Goal: Task Accomplishment & Management: Manage account settings

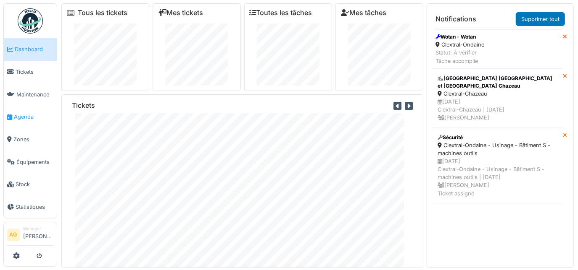
click at [24, 113] on span "Agenda" at bounding box center [33, 117] width 39 height 8
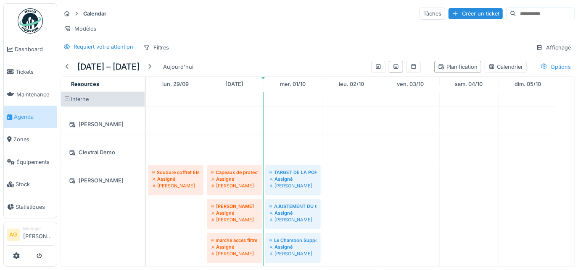
click at [546, 65] on div "Options" at bounding box center [555, 67] width 38 height 12
click at [336, 49] on div "Requiert votre attention Filtres Affichage" at bounding box center [317, 48] width 514 height 12
click at [438, 67] on div "Planification" at bounding box center [457, 67] width 39 height 8
click at [455, 65] on div "Planification" at bounding box center [457, 67] width 39 height 8
click at [488, 63] on div "Calendrier" at bounding box center [505, 67] width 34 height 8
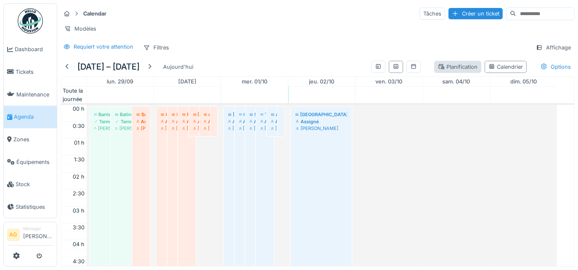
click at [443, 65] on div "Planification" at bounding box center [457, 67] width 39 height 8
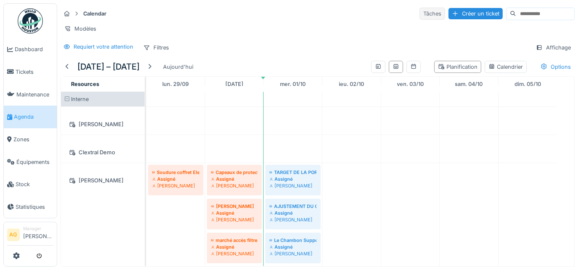
click at [419, 17] on div "Tâches" at bounding box center [432, 14] width 26 height 12
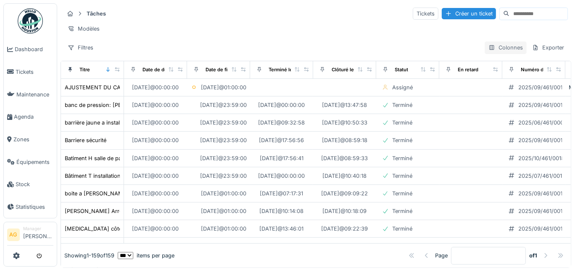
click at [494, 51] on div "Colonnes" at bounding box center [505, 48] width 42 height 12
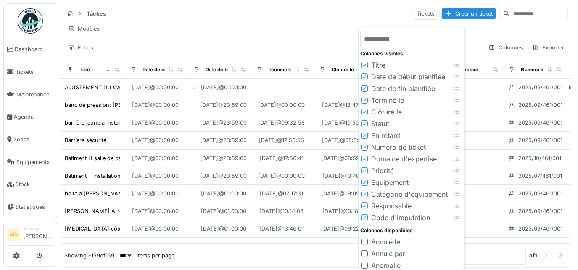
click at [329, 21] on hr at bounding box center [316, 21] width 504 height 0
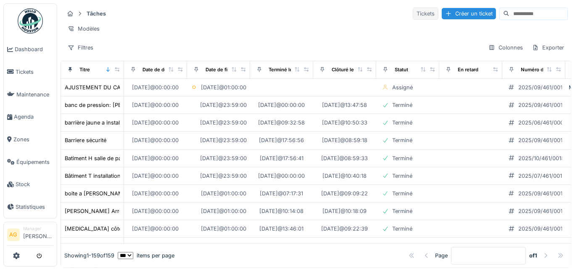
click at [412, 13] on div "Tickets" at bounding box center [425, 14] width 26 height 12
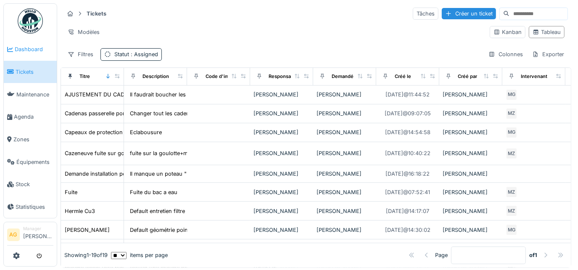
click at [24, 48] on span "Dashboard" at bounding box center [34, 49] width 39 height 8
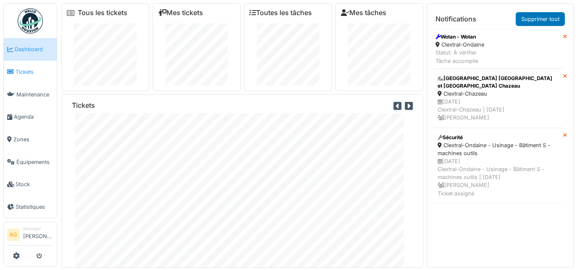
click at [22, 72] on span "Tickets" at bounding box center [35, 72] width 38 height 8
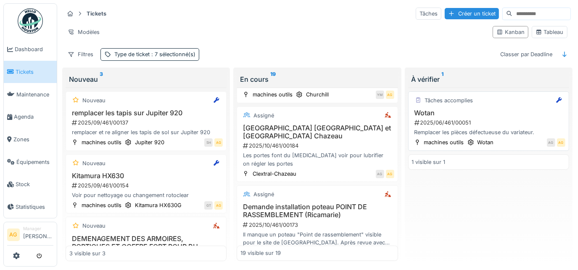
click at [489, 116] on div "Wotan 2025/06/461/00051 Remplacer les pièces défectueuse du variateur." at bounding box center [488, 123] width 153 height 28
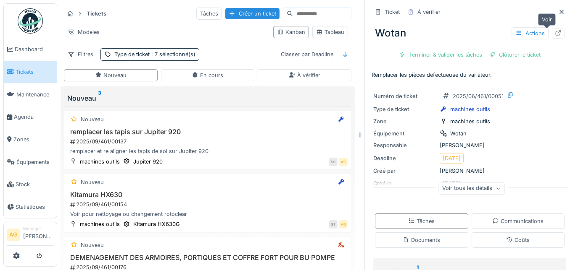
click at [554, 30] on icon at bounding box center [557, 32] width 7 height 5
click at [225, 13] on div "Créer un ticket" at bounding box center [252, 13] width 54 height 11
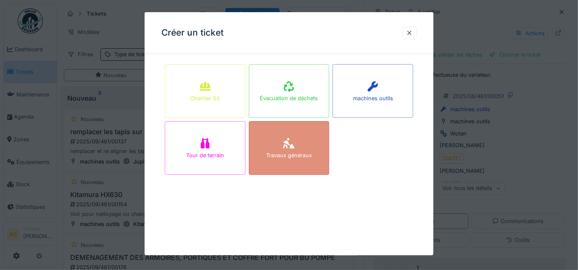
click at [288, 148] on icon at bounding box center [288, 144] width 11 height 11
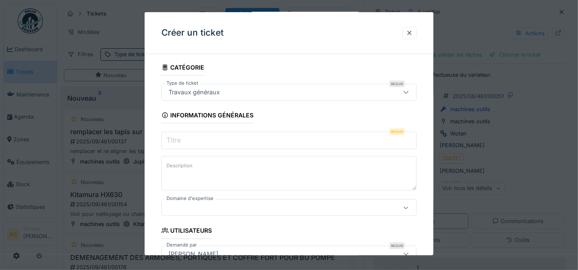
scroll to position [38, 0]
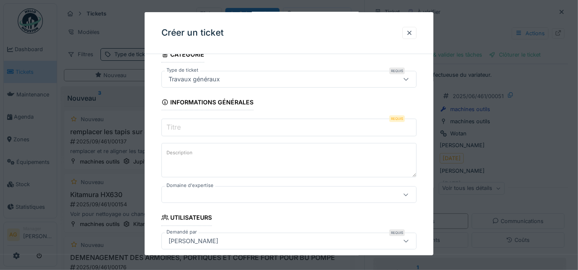
click at [220, 130] on input "Titre" at bounding box center [288, 128] width 255 height 18
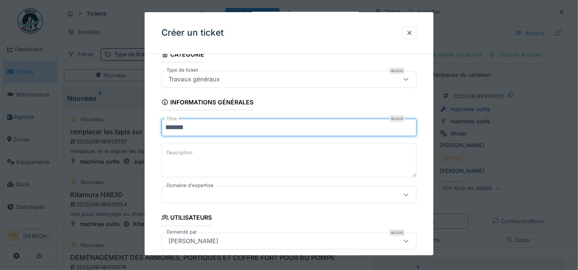
type input "*******"
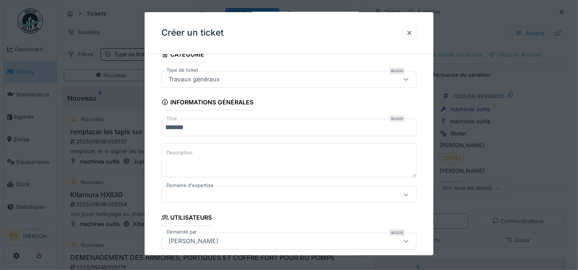
click at [186, 151] on label "Description" at bounding box center [179, 153] width 29 height 11
click at [186, 151] on textarea "Description" at bounding box center [288, 160] width 255 height 34
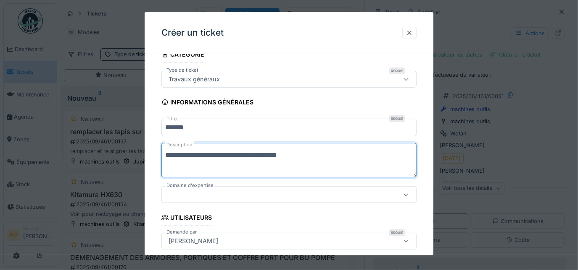
click at [288, 157] on textarea "**********" at bounding box center [288, 160] width 255 height 34
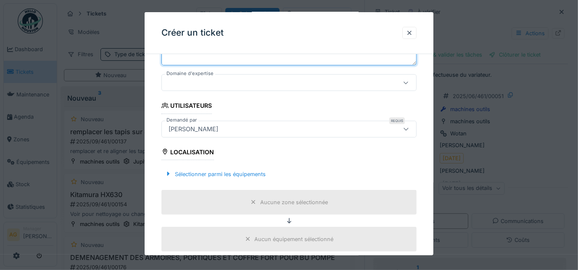
scroll to position [191, 0]
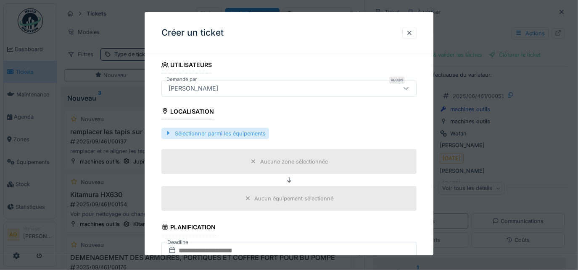
type textarea "**********"
click at [235, 129] on div "Sélectionner parmi les équipements" at bounding box center [215, 133] width 108 height 11
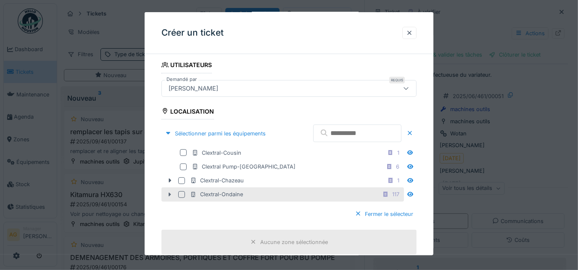
click at [171, 192] on icon at bounding box center [169, 194] width 7 height 5
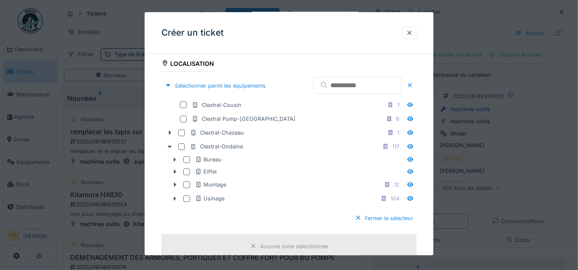
scroll to position [267, 0]
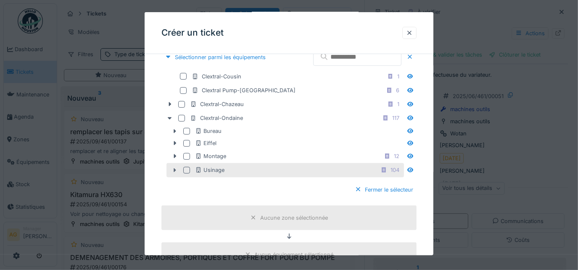
click at [178, 168] on icon at bounding box center [174, 170] width 7 height 5
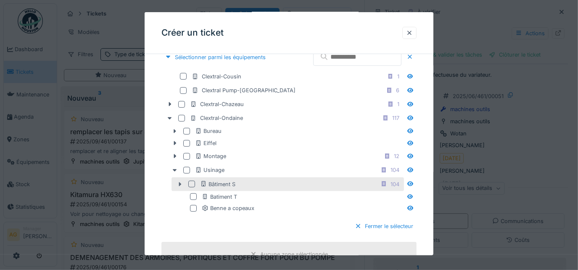
click at [181, 183] on icon at bounding box center [179, 184] width 7 height 5
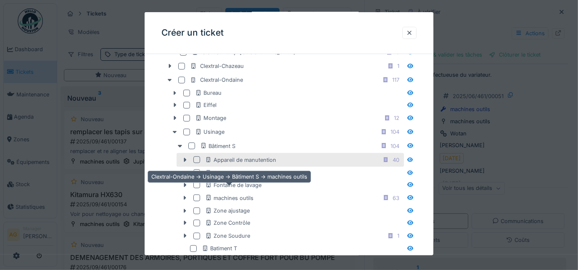
scroll to position [344, 0]
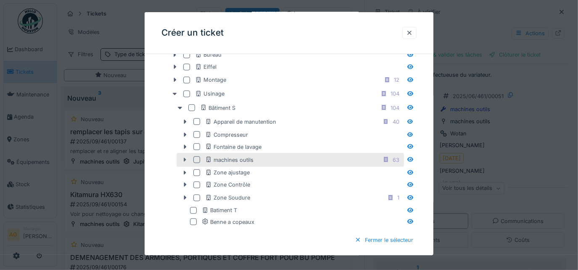
click at [184, 158] on icon at bounding box center [185, 160] width 3 height 4
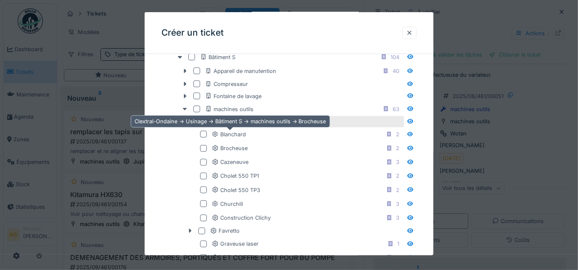
scroll to position [382, 0]
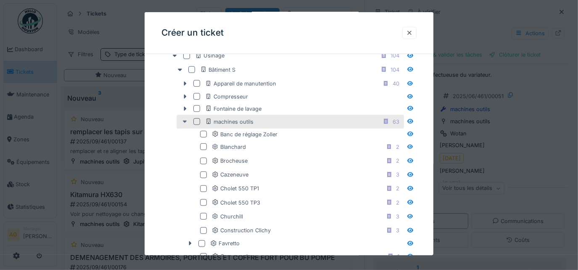
click at [184, 120] on icon at bounding box center [184, 121] width 7 height 5
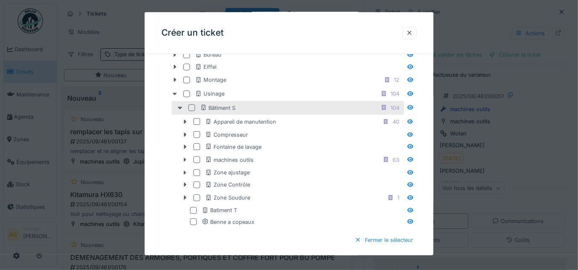
scroll to position [305, 0]
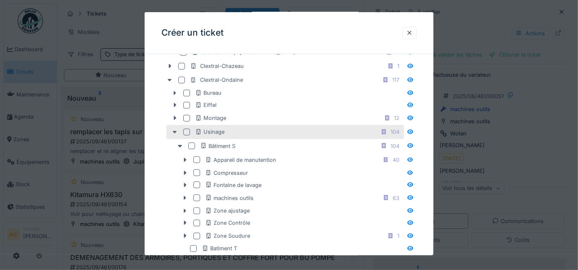
click at [186, 129] on div at bounding box center [186, 132] width 7 height 7
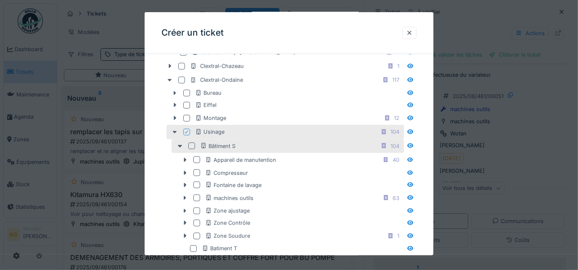
click at [190, 143] on div at bounding box center [191, 146] width 7 height 7
click at [186, 129] on div at bounding box center [186, 132] width 7 height 7
click at [190, 144] on div at bounding box center [191, 146] width 7 height 7
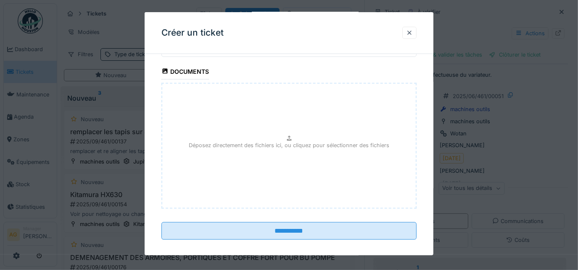
scroll to position [787, 0]
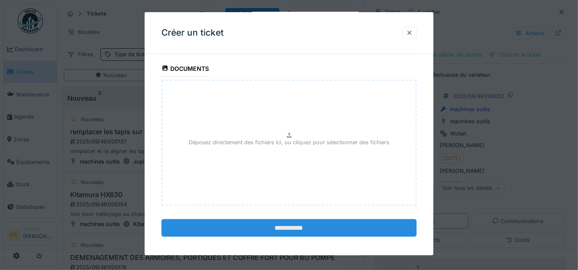
click at [309, 222] on input "**********" at bounding box center [288, 229] width 255 height 18
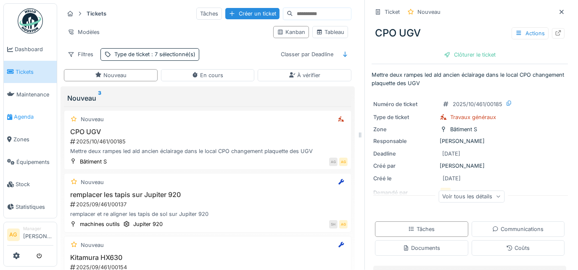
click at [26, 113] on span "Agenda" at bounding box center [33, 117] width 39 height 8
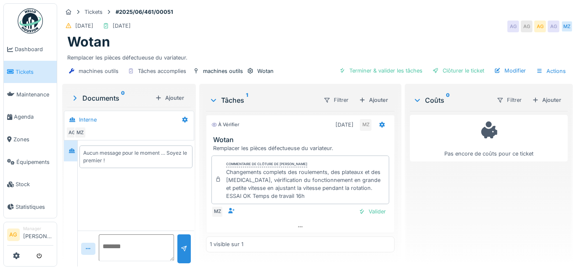
scroll to position [5, 0]
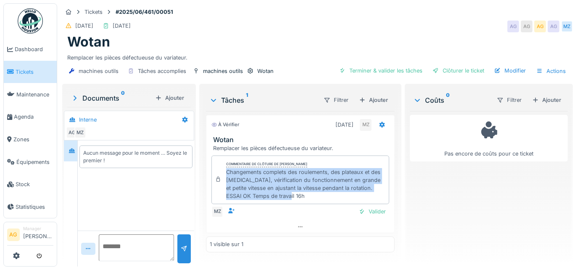
drag, startPoint x: 278, startPoint y: 189, endPoint x: 225, endPoint y: 166, distance: 57.4
click at [226, 168] on div "Changements complets des roulements, des plateaux et des rouleaux, vérification…" at bounding box center [305, 184] width 159 height 32
copy div "Changements complets des roulements, des plateaux et des rouleaux, vérification…"
click at [383, 65] on div "Terminer & valider les tâches" at bounding box center [381, 70] width 90 height 11
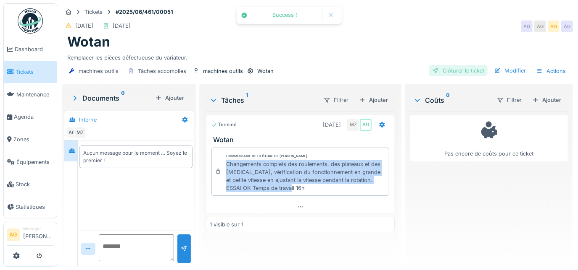
click at [445, 65] on div "Clôturer le ticket" at bounding box center [458, 70] width 58 height 11
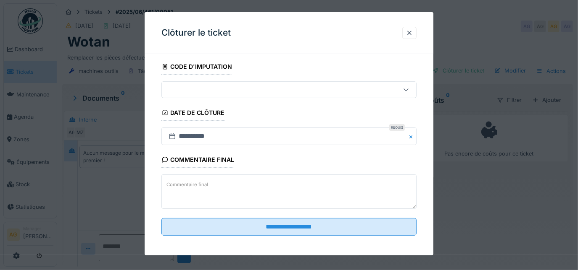
scroll to position [51, 0]
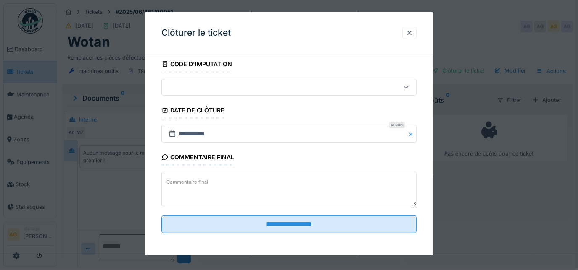
click at [239, 180] on textarea "Commentaire final" at bounding box center [288, 189] width 255 height 34
paste textarea "**********"
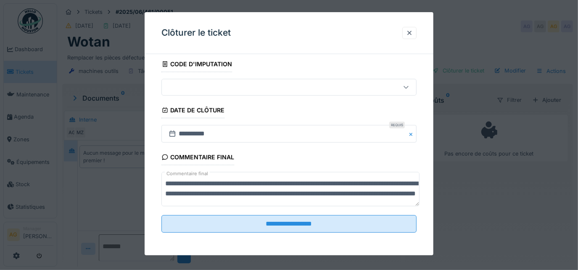
scroll to position [10, 0]
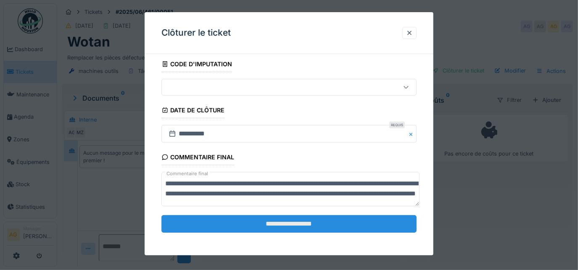
type textarea "**********"
click at [271, 221] on input "**********" at bounding box center [288, 224] width 255 height 18
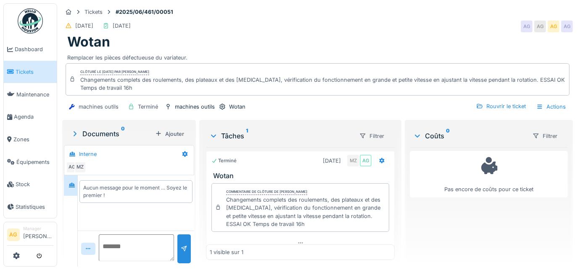
scroll to position [0, 0]
click at [21, 113] on span "Agenda" at bounding box center [33, 117] width 39 height 8
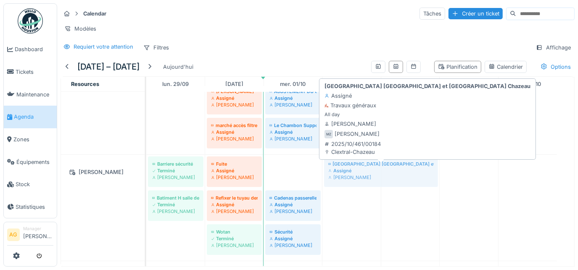
drag, startPoint x: 289, startPoint y: 165, endPoint x: 355, endPoint y: 175, distance: 67.0
click at [146, 175] on div "Barriere sécurité Terminé Maxime Zabinski Fuite Assigné Maxime Zabinski Salle d…" at bounding box center [146, 208] width 0 height 106
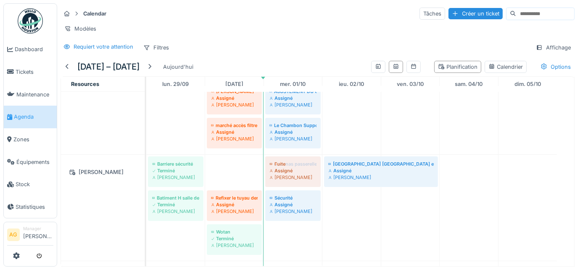
drag, startPoint x: 222, startPoint y: 171, endPoint x: 262, endPoint y: 203, distance: 50.8
click at [146, 203] on div "Barriere sécurité Terminé Maxime Zabinski Fuite Assigné Maxime Zabinski Cadenas…" at bounding box center [146, 208] width 0 height 106
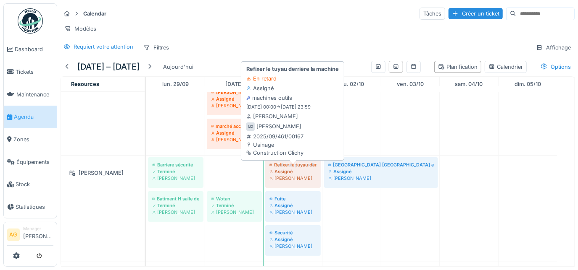
drag, startPoint x: 242, startPoint y: 170, endPoint x: 281, endPoint y: 177, distance: 39.7
click at [146, 177] on div "Barriere sécurité Terminé Maxime Zabinski Refixer le tuyau derrière la machine …" at bounding box center [146, 209] width 0 height 106
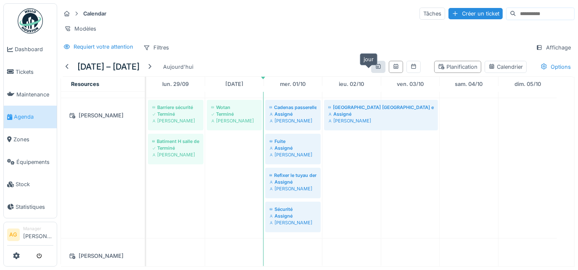
click at [371, 67] on div at bounding box center [378, 67] width 14 height 12
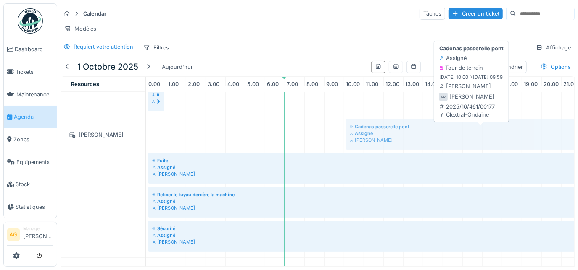
drag, startPoint x: 170, startPoint y: 136, endPoint x: 360, endPoint y: 147, distance: 191.0
click at [146, 147] on div "Cadenas passerelle pont Assigné Maxime Zabinski Fuite Assigné Maxime Zabinski R…" at bounding box center [146, 188] width 0 height 140
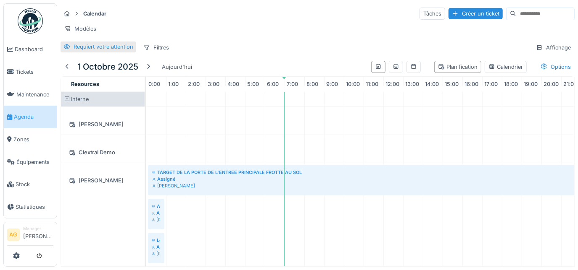
click at [105, 51] on div "Requiert votre attention" at bounding box center [104, 47] width 60 height 8
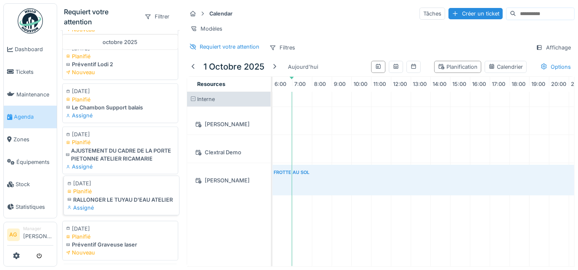
scroll to position [716, 0]
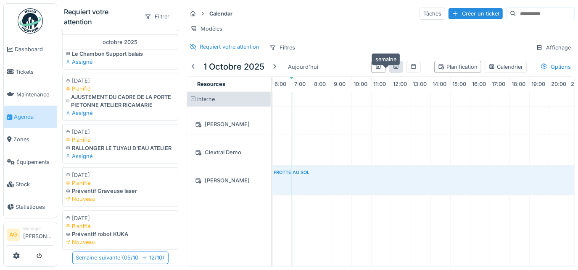
click at [392, 69] on icon at bounding box center [395, 66] width 7 height 5
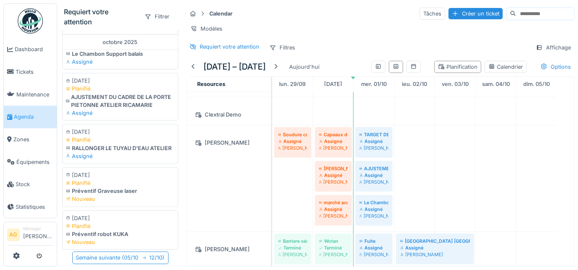
scroll to position [76, 0]
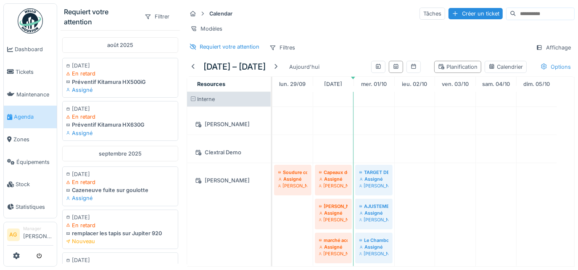
click at [541, 73] on div "Options" at bounding box center [555, 67] width 38 height 12
click at [244, 106] on div "Interne" at bounding box center [229, 99] width 84 height 15
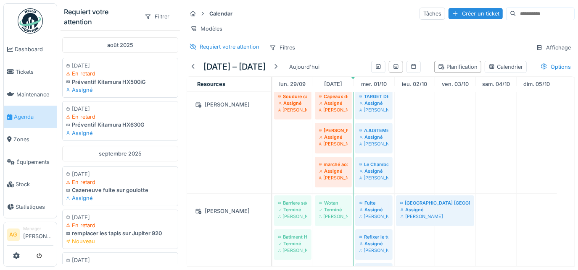
scroll to position [102, 0]
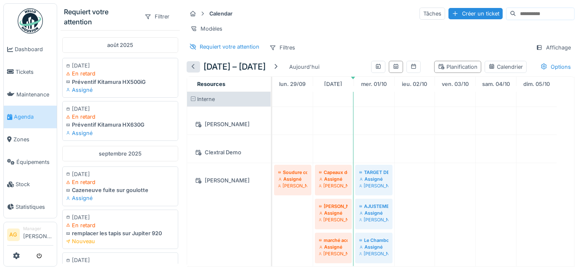
click at [194, 71] on div at bounding box center [193, 67] width 7 height 8
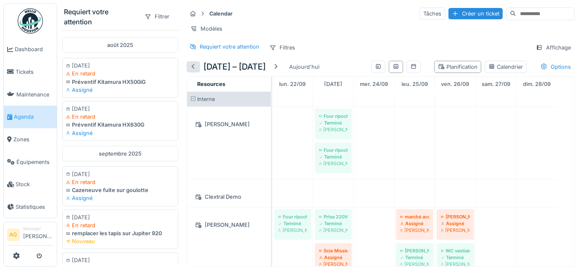
click at [197, 73] on div at bounding box center [192, 66] width 13 height 11
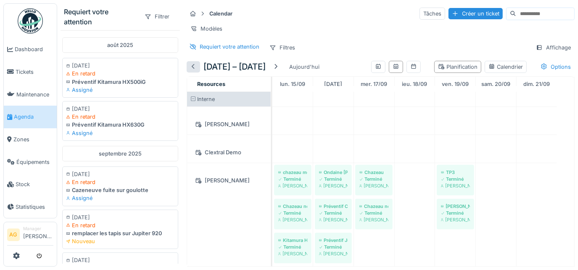
click at [195, 71] on div at bounding box center [193, 67] width 7 height 8
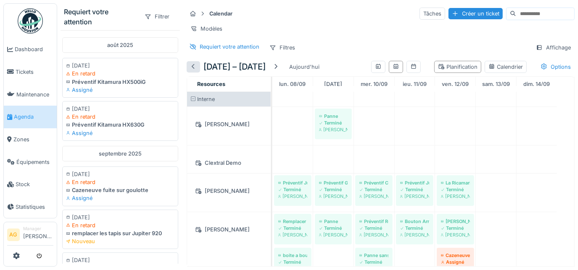
click at [194, 71] on div at bounding box center [193, 67] width 7 height 8
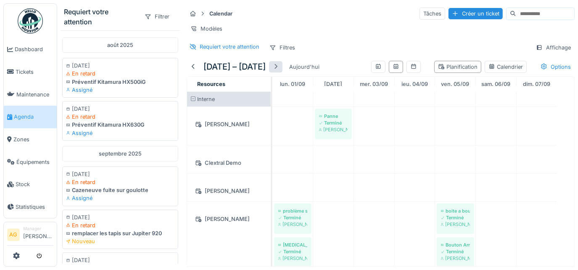
click at [274, 71] on div at bounding box center [275, 67] width 7 height 8
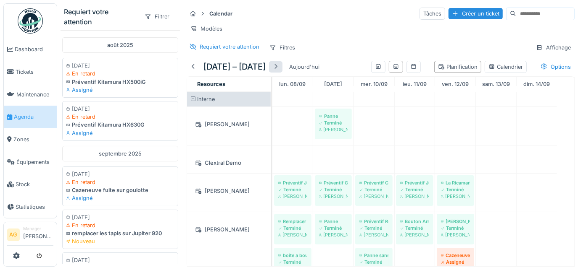
click at [279, 71] on div at bounding box center [275, 67] width 7 height 8
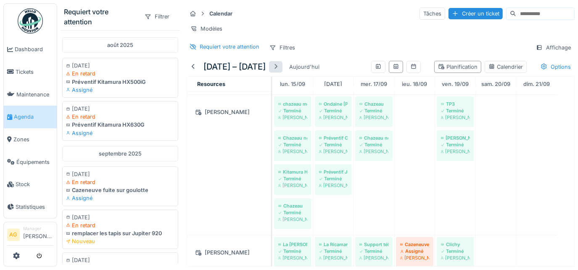
click at [282, 73] on div at bounding box center [275, 66] width 13 height 11
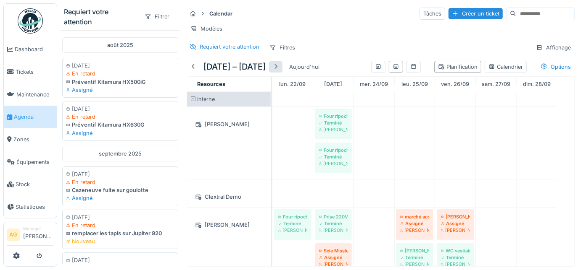
click at [279, 71] on div at bounding box center [275, 67] width 7 height 8
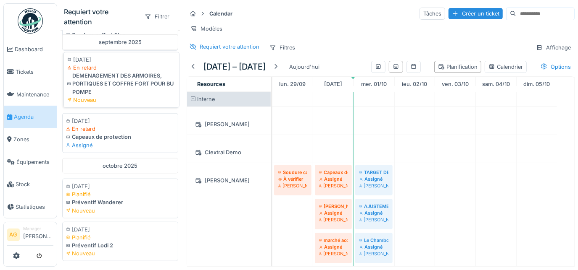
click at [105, 80] on div "DEMENAGEMENT DES ARMOIRES, PORTIQUES ET COFFRE FORT POUR BU POMPE" at bounding box center [121, 84] width 108 height 24
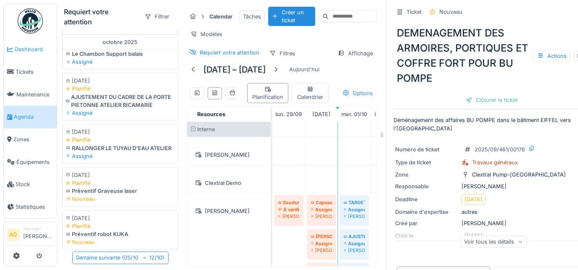
click at [24, 51] on span "Dashboard" at bounding box center [34, 49] width 39 height 8
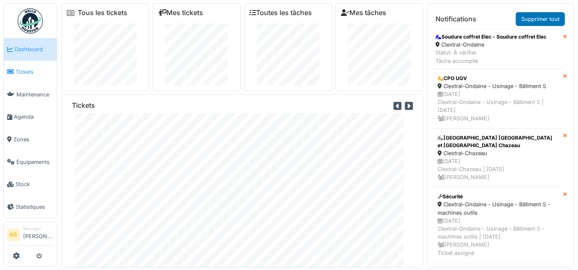
click at [21, 69] on span "Tickets" at bounding box center [35, 72] width 38 height 8
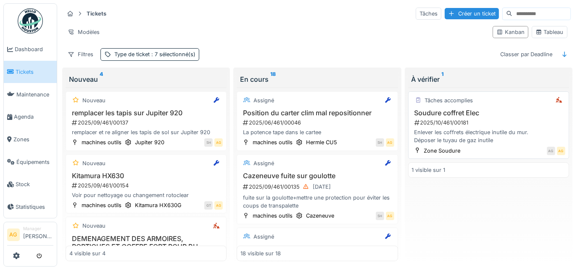
click at [491, 113] on h3 "Soudure coffret Elec" at bounding box center [488, 113] width 153 height 8
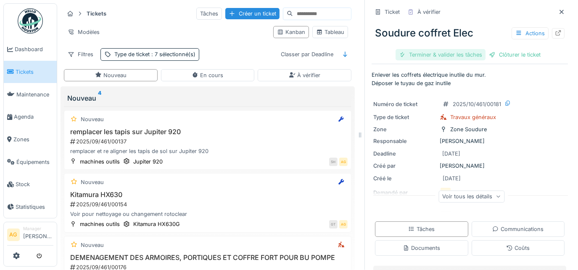
click at [463, 52] on div "Terminer & valider les tâches" at bounding box center [440, 54] width 90 height 11
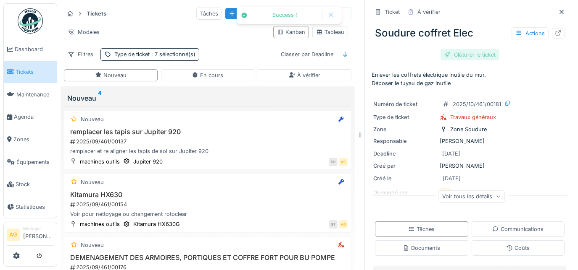
click at [480, 49] on div "Clôturer le ticket" at bounding box center [469, 54] width 58 height 11
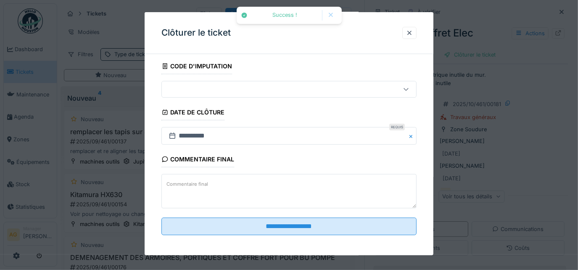
scroll to position [51, 0]
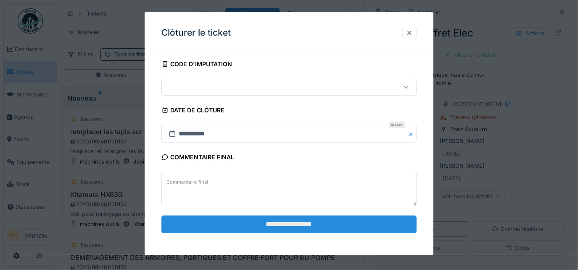
click at [290, 221] on input "**********" at bounding box center [288, 225] width 255 height 18
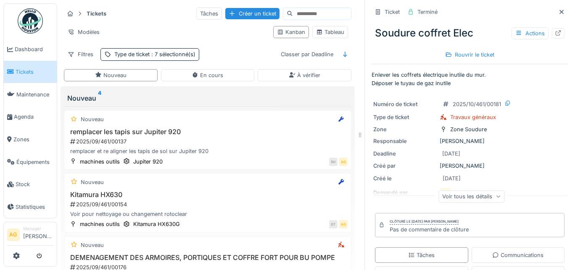
scroll to position [0, 0]
click at [35, 158] on span "Équipements" at bounding box center [34, 162] width 37 height 8
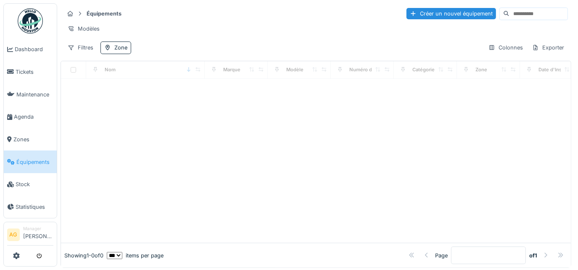
click at [509, 15] on input at bounding box center [538, 14] width 58 height 12
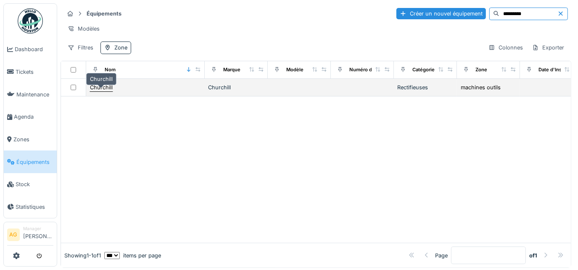
type input "*********"
click at [95, 91] on div "Churchill" at bounding box center [101, 88] width 23 height 8
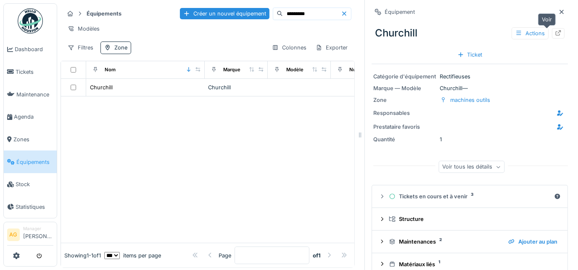
click at [554, 32] on icon at bounding box center [557, 32] width 7 height 5
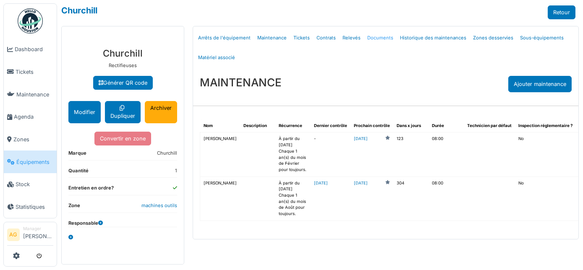
click at [378, 36] on link "Documents" at bounding box center [380, 38] width 33 height 20
select select "***"
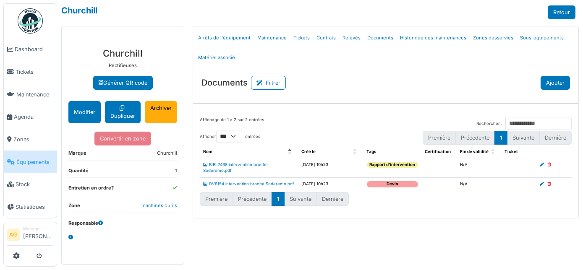
click at [561, 87] on button "Ajouter" at bounding box center [555, 83] width 29 height 14
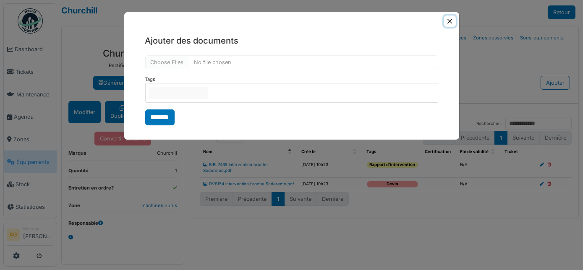
type input "**********"
click at [208, 94] on input "null" at bounding box center [179, 93] width 60 height 12
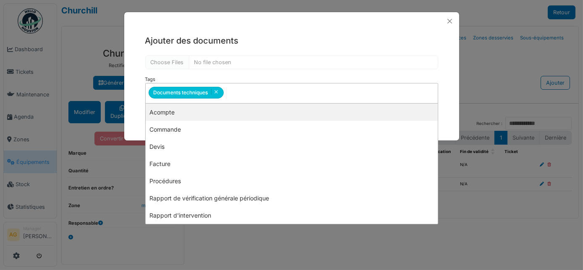
click at [431, 77] on div "**********" at bounding box center [291, 93] width 293 height 34
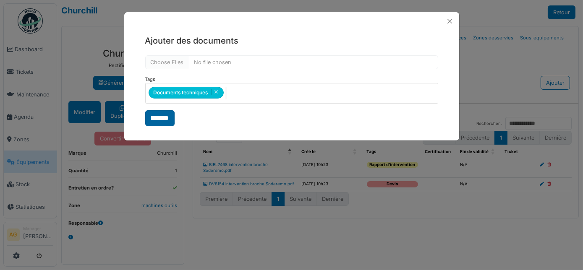
click at [152, 118] on input "*******" at bounding box center [159, 118] width 29 height 16
select select "***"
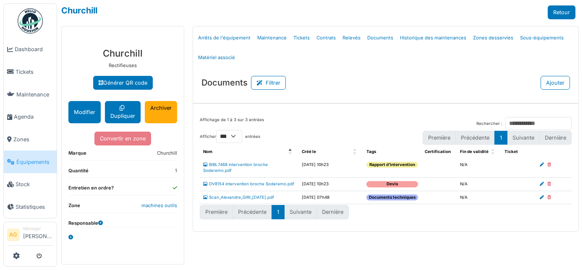
click at [543, 196] on icon at bounding box center [542, 198] width 4 height 4
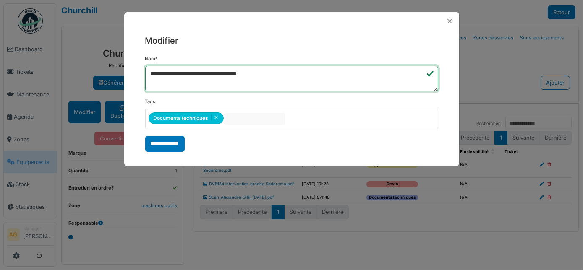
drag, startPoint x: 255, startPoint y: 73, endPoint x: 154, endPoint y: 73, distance: 100.8
click at [154, 73] on textarea "**********" at bounding box center [292, 79] width 294 height 26
type textarea "**********"
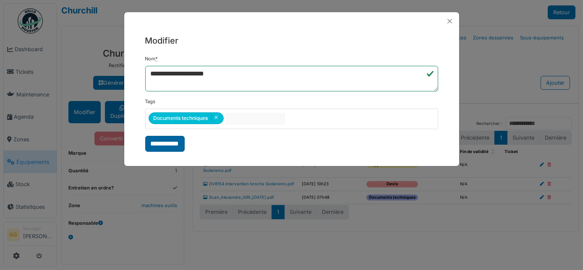
click at [160, 142] on input "**********" at bounding box center [164, 144] width 39 height 16
select select "***"
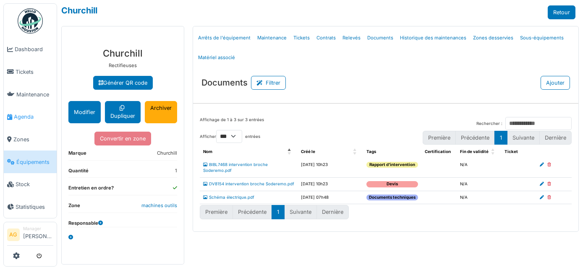
click at [21, 113] on span "Agenda" at bounding box center [33, 117] width 39 height 8
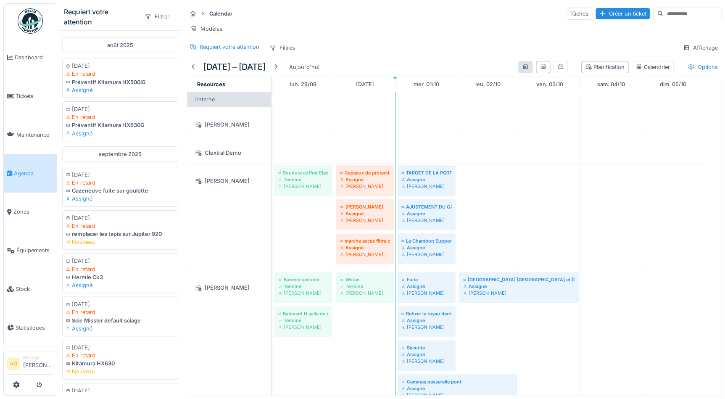
click at [522, 71] on div at bounding box center [525, 67] width 7 height 8
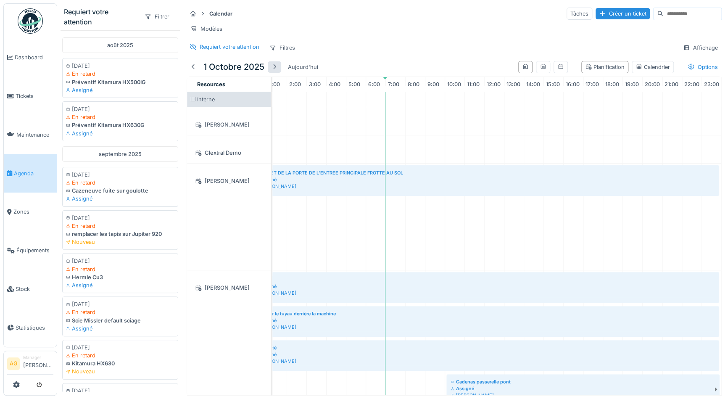
click at [275, 71] on div at bounding box center [274, 67] width 7 height 8
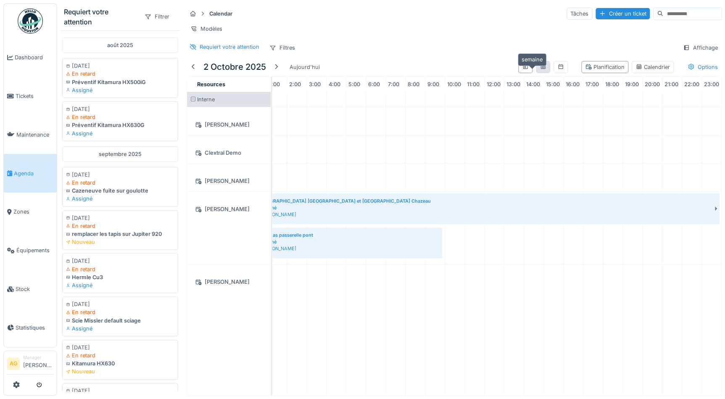
click at [539, 69] on icon at bounding box center [542, 66] width 7 height 5
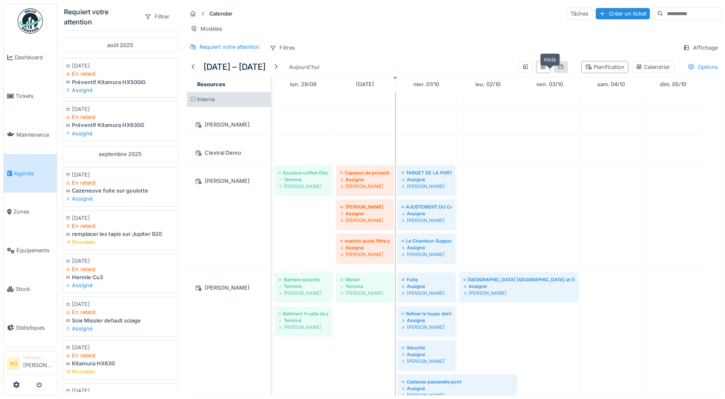
click at [557, 69] on icon at bounding box center [560, 66] width 7 height 5
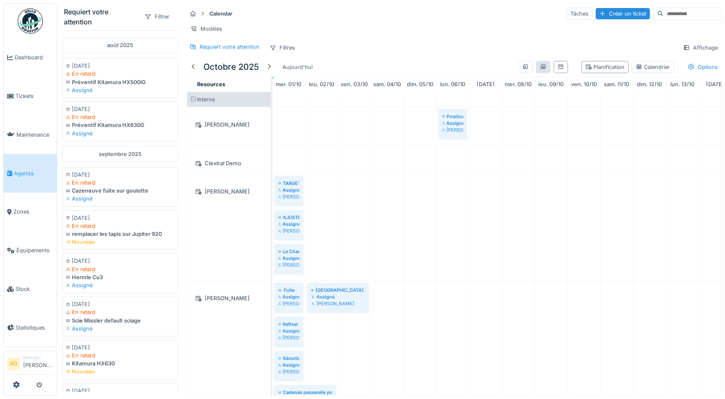
click at [539, 69] on icon at bounding box center [542, 66] width 7 height 5
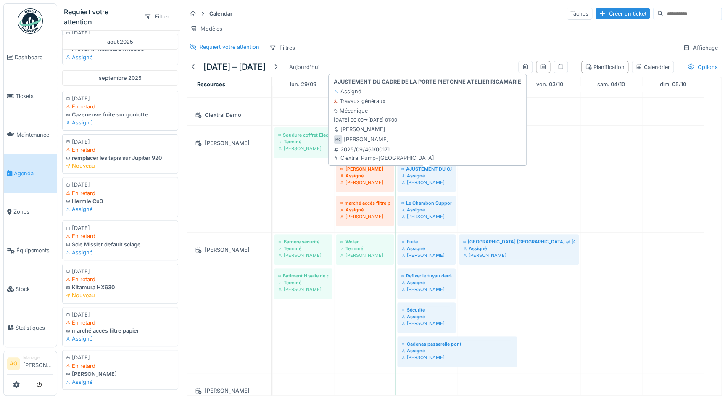
click at [438, 184] on div "[PERSON_NAME]" at bounding box center [426, 182] width 50 height 7
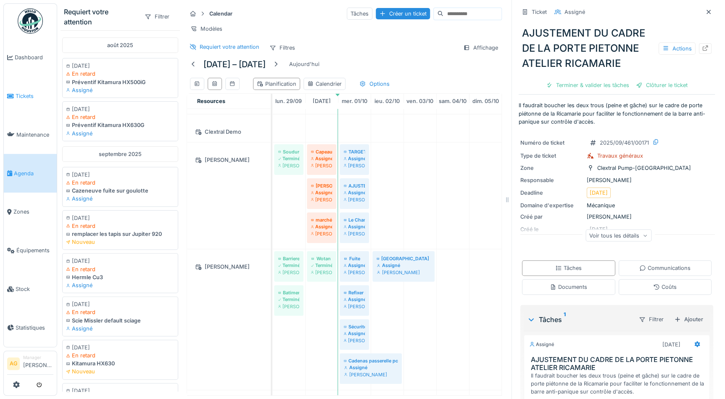
click at [26, 95] on span "Tickets" at bounding box center [35, 96] width 38 height 8
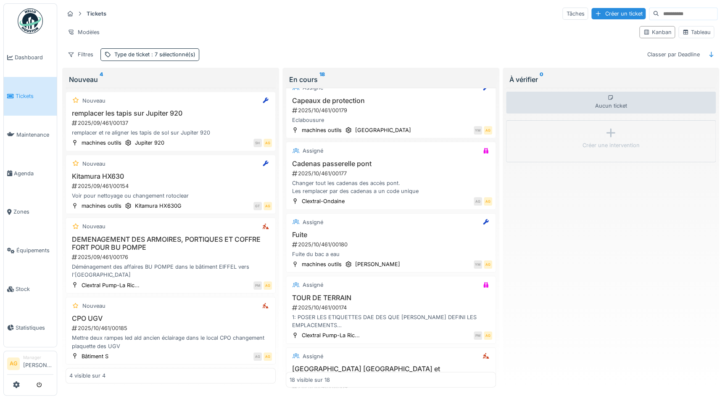
scroll to position [764, 0]
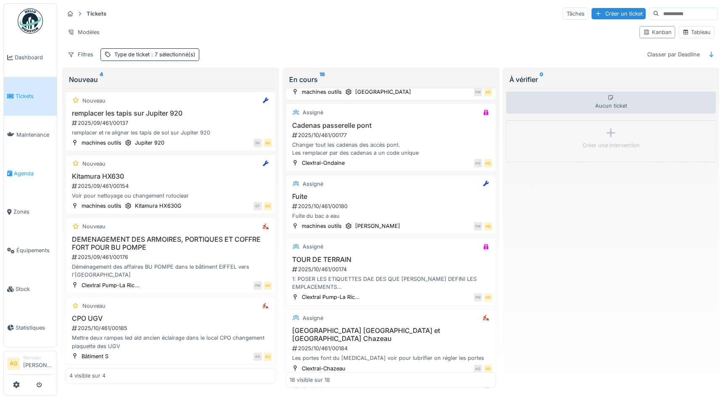
click at [22, 172] on span "Agenda" at bounding box center [33, 173] width 39 height 8
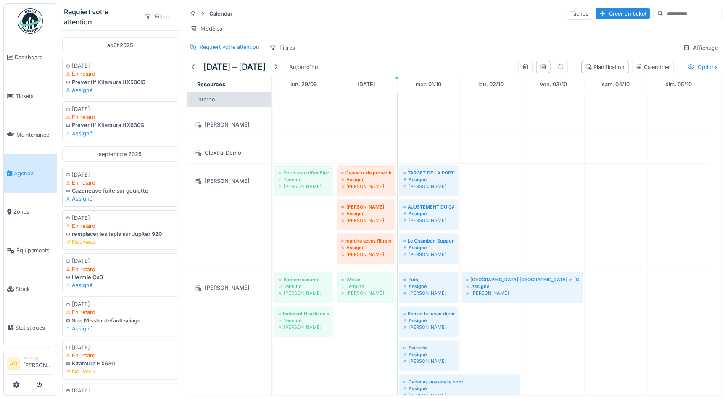
click at [155, 13] on div "Filtrer" at bounding box center [157, 17] width 32 height 12
click at [157, 45] on div "Domaine d'expertise" at bounding box center [172, 48] width 70 height 13
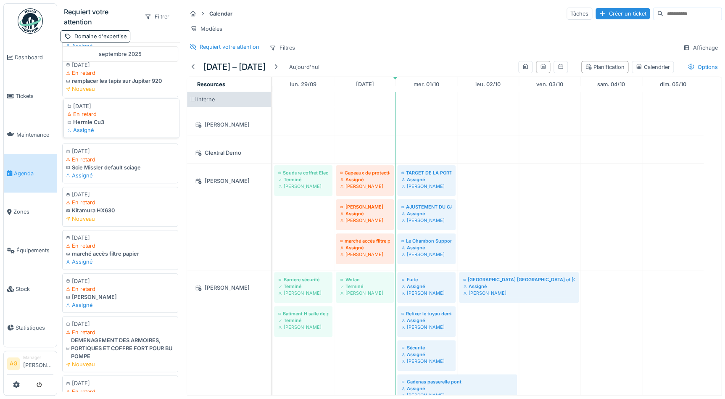
scroll to position [152, 0]
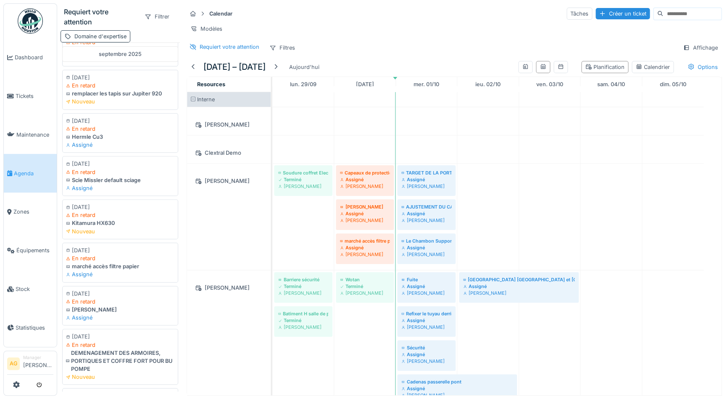
click at [115, 33] on div "Domaine d'expertise" at bounding box center [100, 36] width 52 height 8
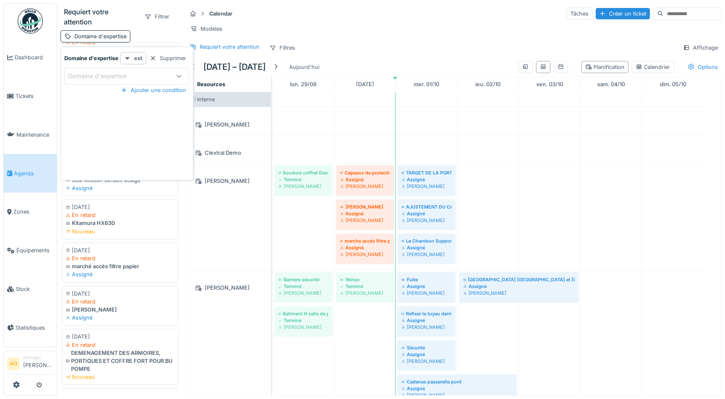
click at [135, 60] on strong "est" at bounding box center [138, 58] width 8 height 8
click at [176, 74] on icon at bounding box center [179, 75] width 7 height 5
click at [164, 51] on div "Domaine d'expertise est Supprimer Domaine d'expertise Ajouter une condition" at bounding box center [126, 114] width 133 height 134
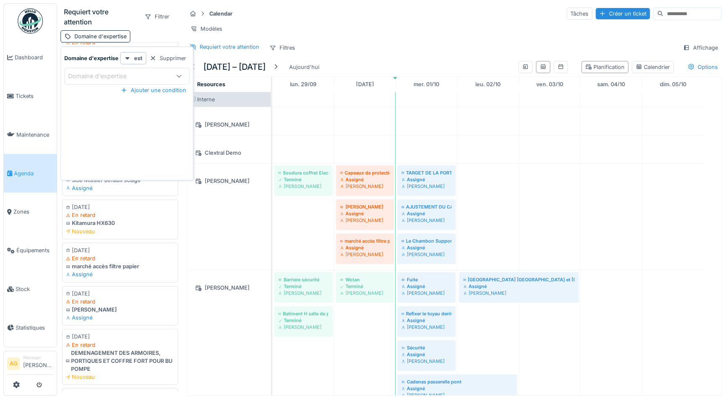
click at [162, 58] on div "Supprimer" at bounding box center [167, 58] width 43 height 11
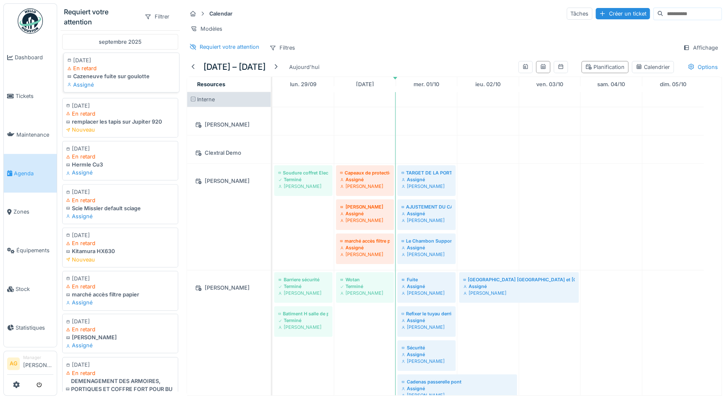
scroll to position [38, 0]
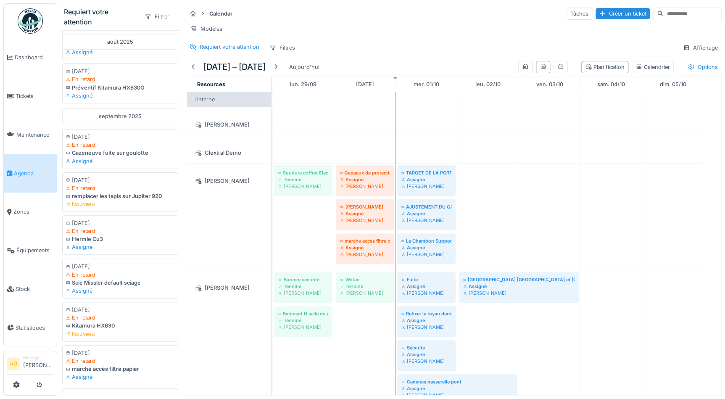
click at [149, 19] on div "Filtrer" at bounding box center [157, 17] width 32 height 12
click at [161, 45] on div "Domaine d'expertise" at bounding box center [172, 48] width 70 height 13
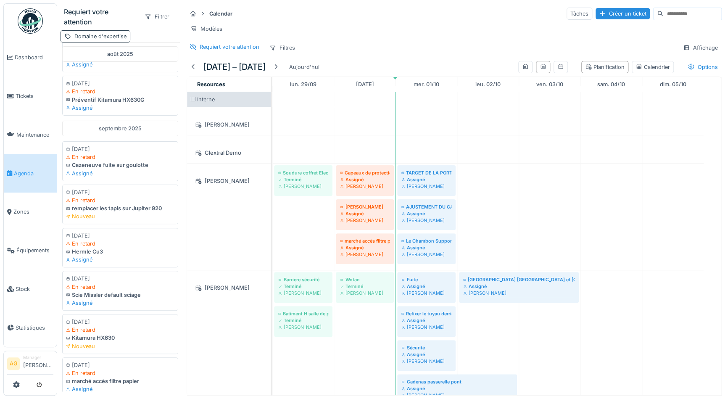
click at [118, 37] on div "Domaine d'expertise" at bounding box center [100, 36] width 52 height 8
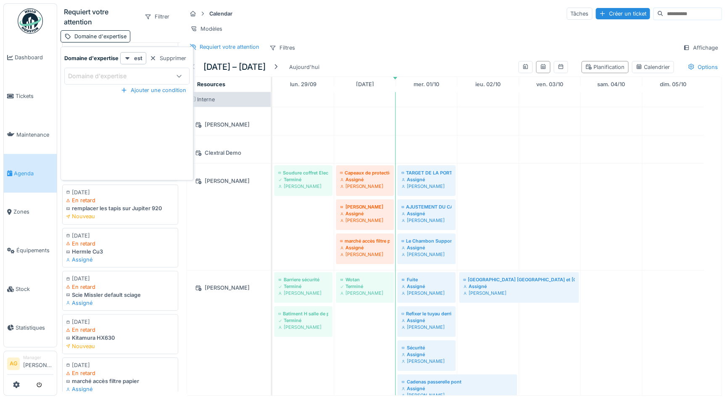
click at [159, 75] on div "Domaine d'expertise" at bounding box center [117, 75] width 99 height 9
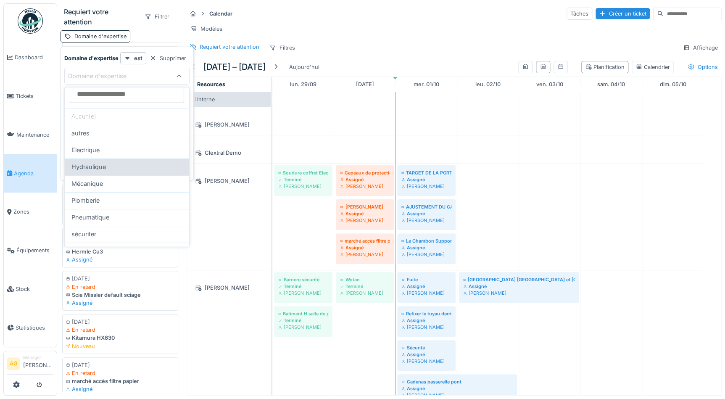
scroll to position [18, 0]
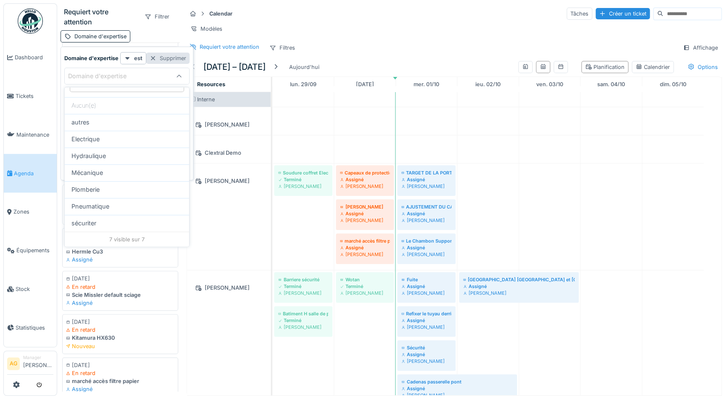
click at [166, 60] on div "Supprimer" at bounding box center [167, 58] width 43 height 11
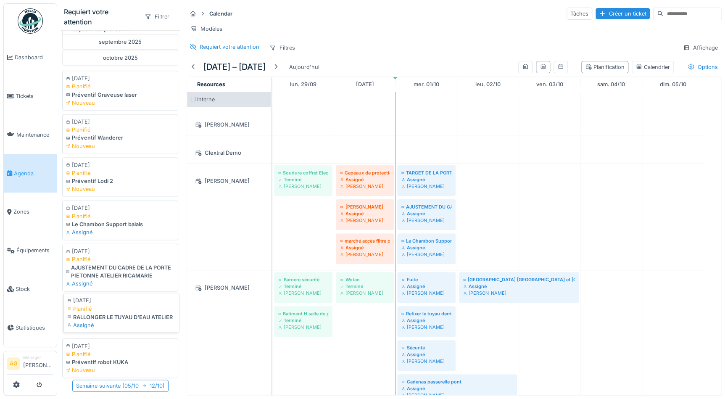
scroll to position [5, 0]
click at [26, 92] on span "Tickets" at bounding box center [35, 96] width 38 height 8
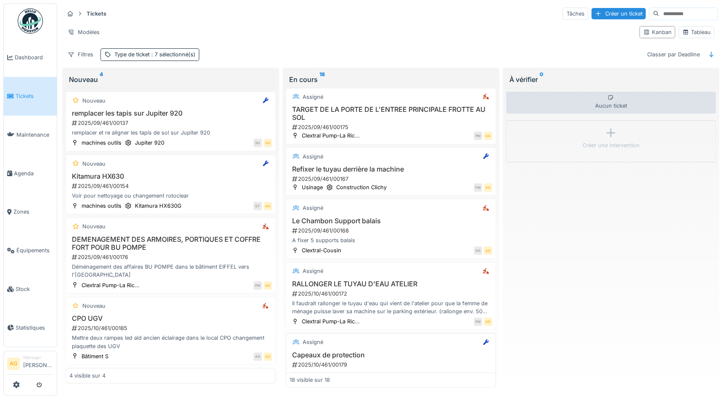
scroll to position [458, 0]
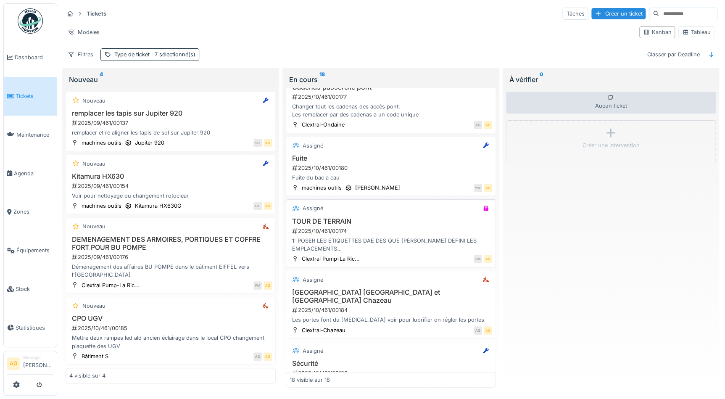
click at [381, 239] on div "1: POSER LES ETIQUETTES DAE DES QUE [PERSON_NAME] DEFINI LES EMPLACEMENTS 2: PO…" at bounding box center [390, 244] width 202 height 16
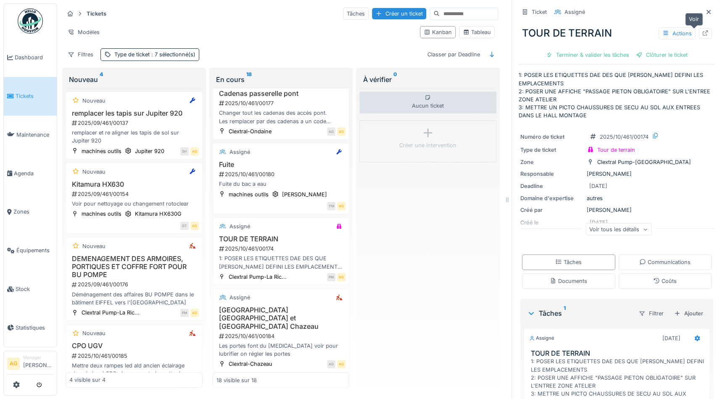
click at [701, 34] on icon at bounding box center [704, 32] width 7 height 5
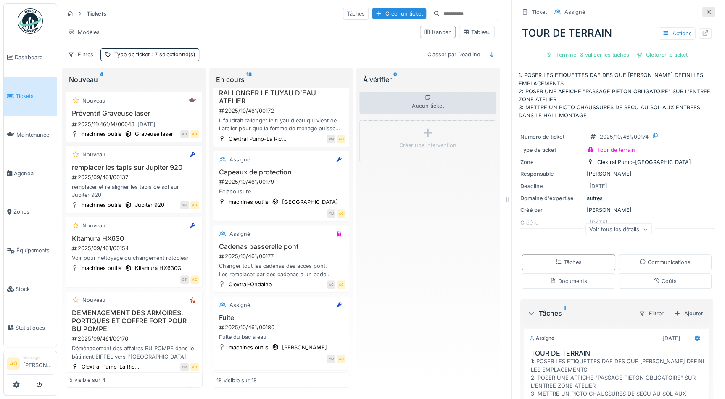
click at [705, 11] on icon at bounding box center [708, 11] width 7 height 5
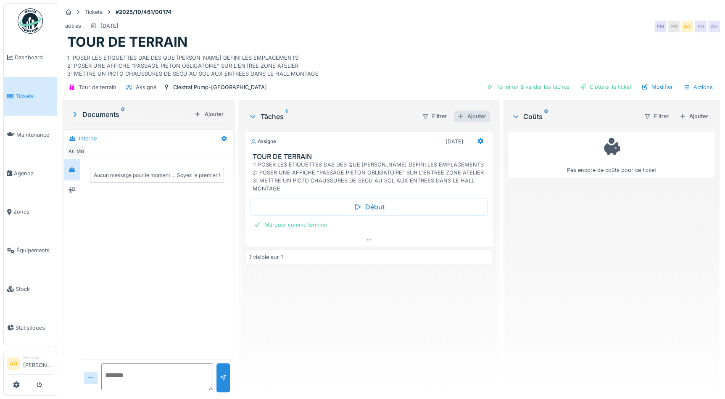
click at [464, 116] on div "Ajouter" at bounding box center [472, 115] width 36 height 11
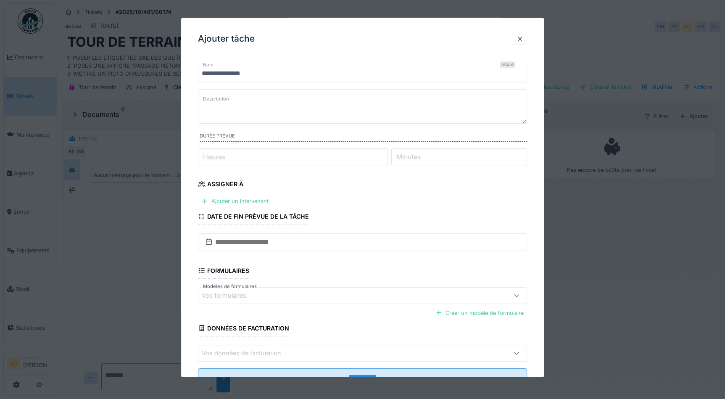
scroll to position [38, 0]
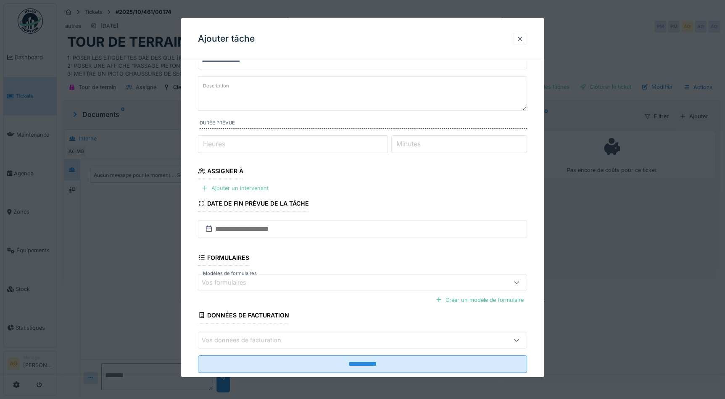
click at [248, 189] on div "Ajouter un intervenant" at bounding box center [235, 187] width 74 height 11
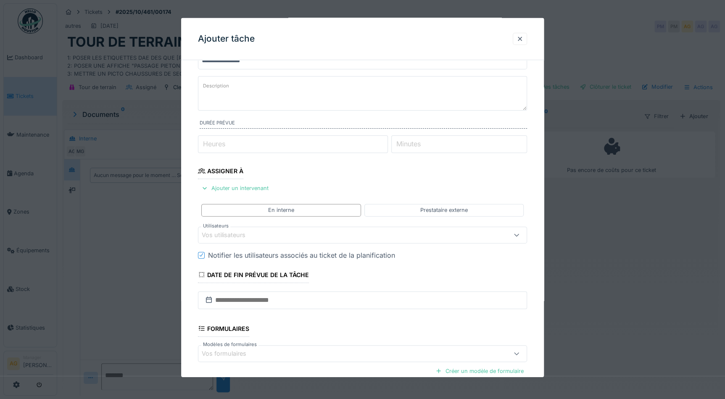
click at [226, 228] on div "Vos utilisateurs" at bounding box center [362, 234] width 329 height 17
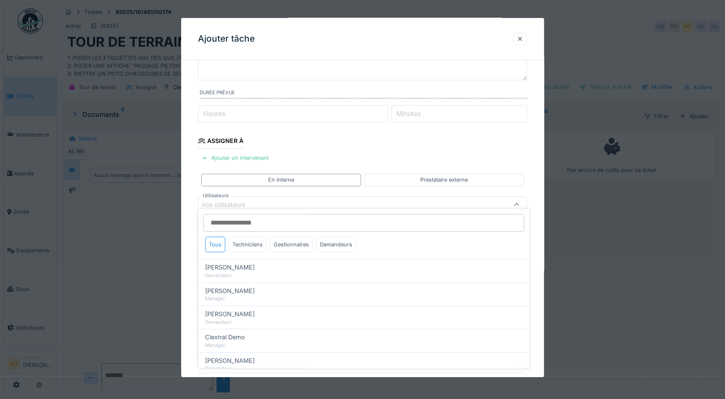
scroll to position [74, 0]
click at [239, 243] on div "Techniciens" at bounding box center [247, 244] width 38 height 16
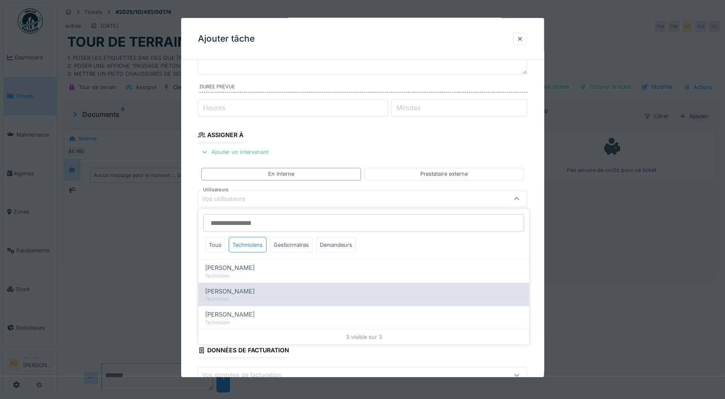
click at [229, 291] on span "[PERSON_NAME]" at bounding box center [230, 290] width 50 height 9
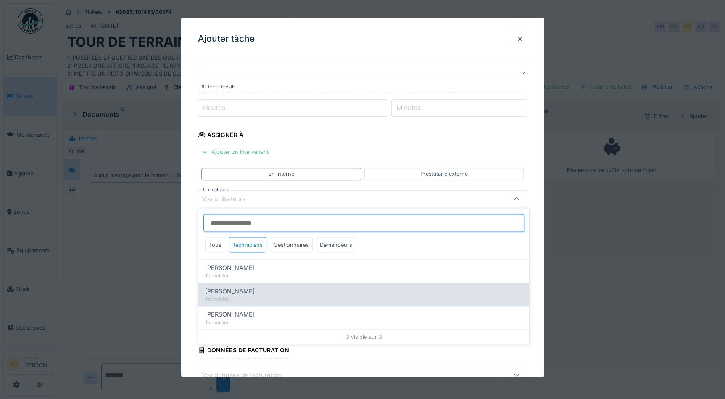
type input "*****"
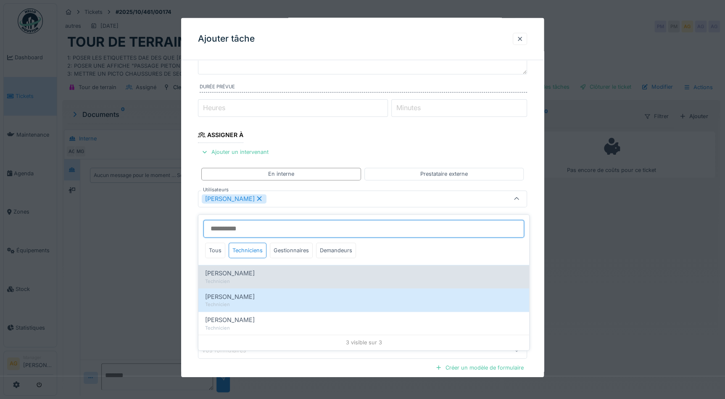
scroll to position [5, 0]
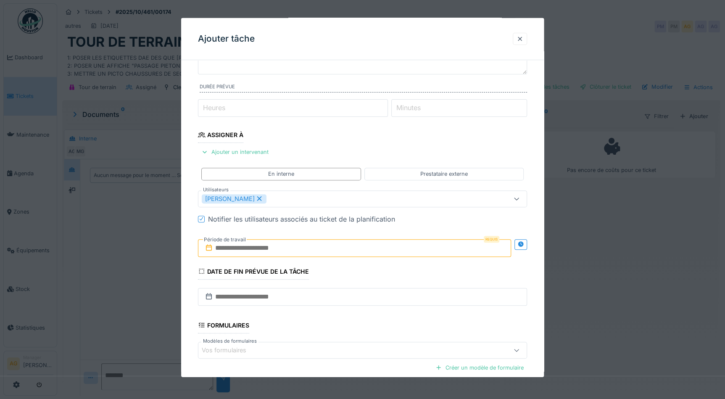
click at [538, 184] on div "**********" at bounding box center [362, 228] width 362 height 471
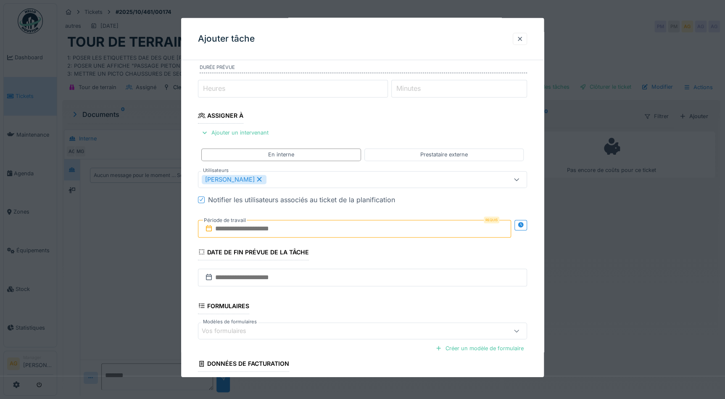
scroll to position [112, 0]
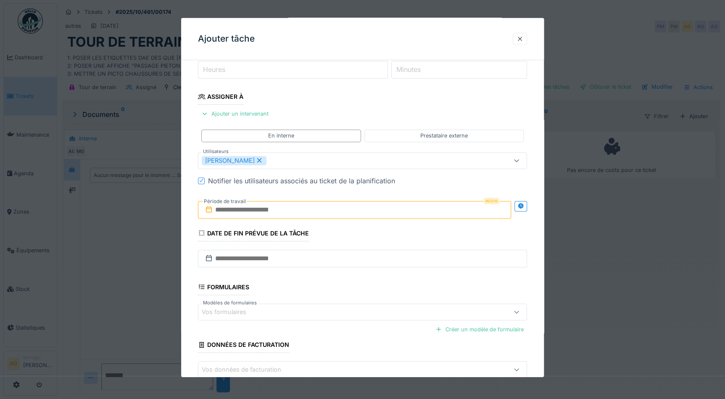
click at [257, 207] on input "text" at bounding box center [354, 209] width 313 height 18
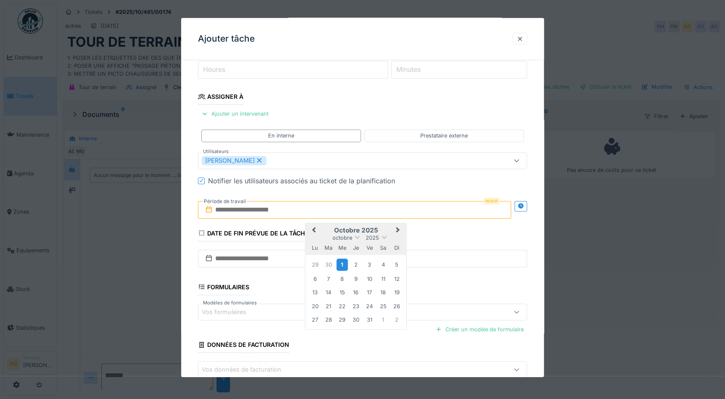
click at [339, 262] on div "1" at bounding box center [341, 264] width 11 height 12
click at [339, 263] on div "1" at bounding box center [341, 264] width 11 height 12
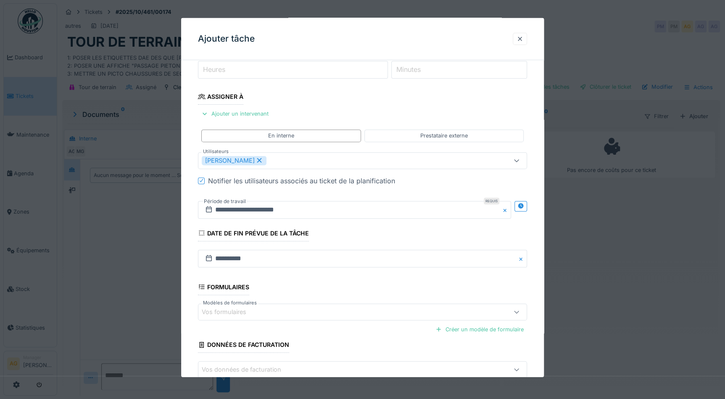
click at [527, 181] on div "Notifier les utilisateurs associés au ticket de la planification" at bounding box center [367, 180] width 319 height 10
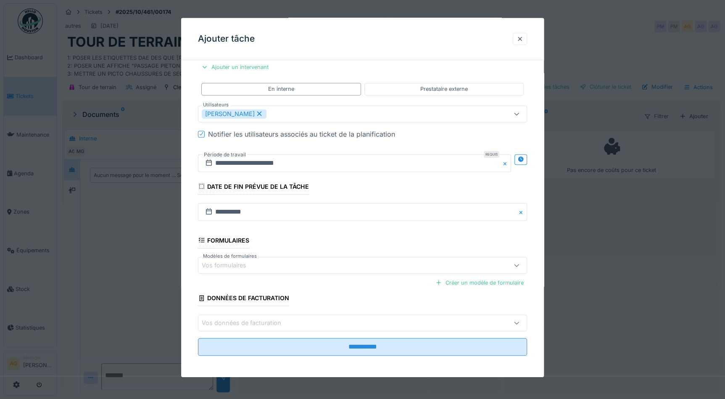
scroll to position [160, 0]
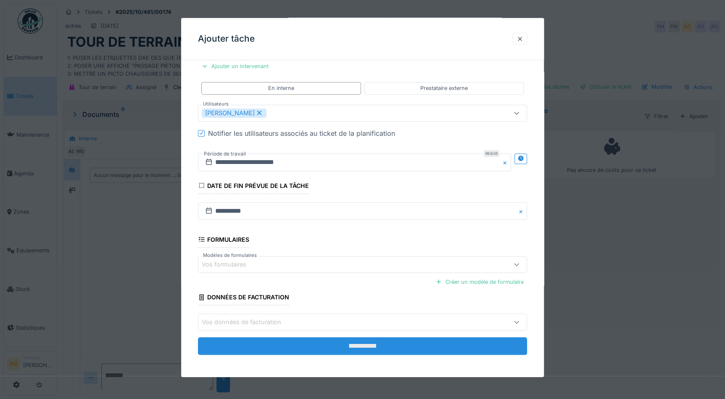
click at [322, 341] on input "**********" at bounding box center [362, 346] width 329 height 18
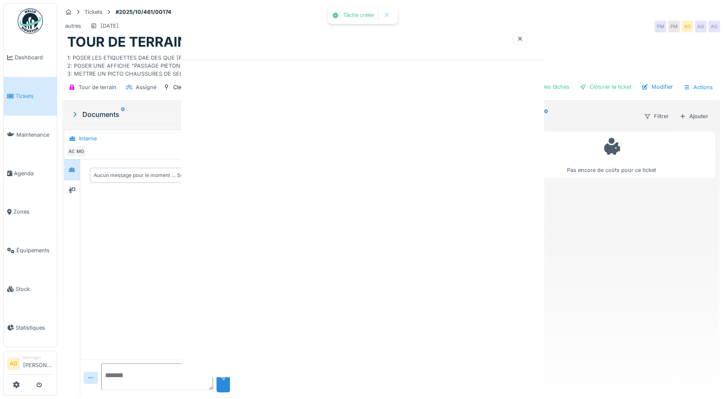
scroll to position [0, 0]
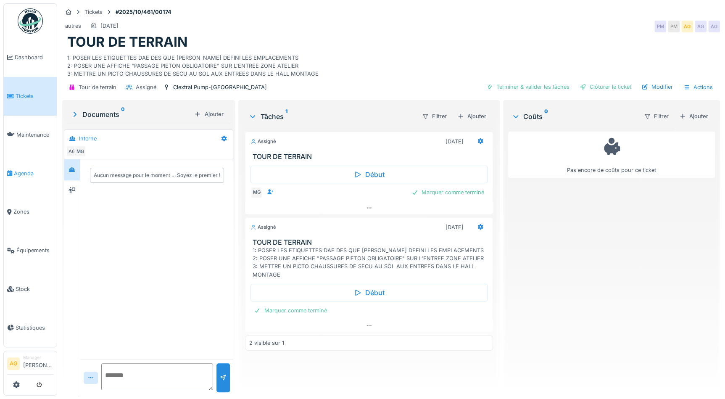
click at [26, 170] on span "Agenda" at bounding box center [33, 173] width 39 height 8
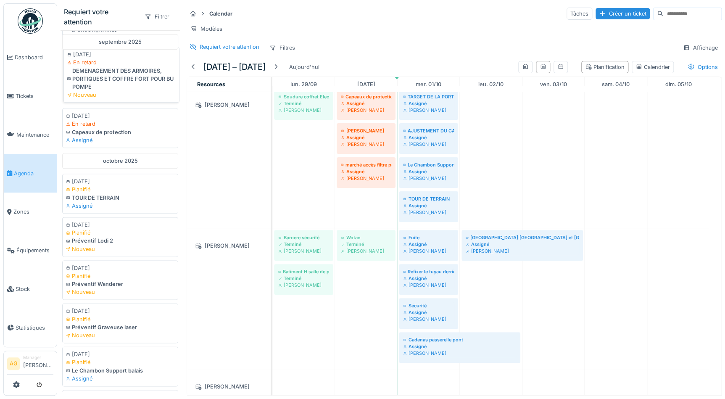
click at [93, 76] on div "DEMENAGEMENT DES ARMOIRES, PORTIQUES ET COFFRE FORT POUR BU POMPE" at bounding box center [121, 79] width 108 height 24
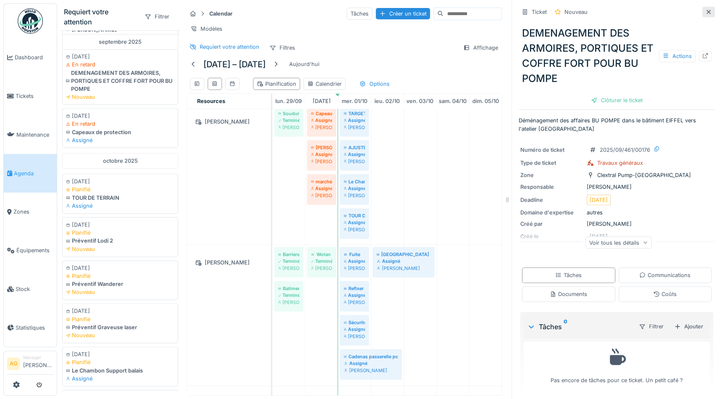
click at [706, 13] on icon at bounding box center [708, 12] width 4 height 4
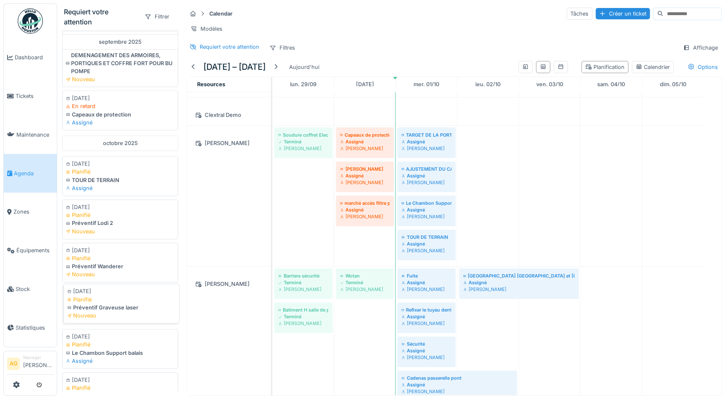
scroll to position [420, 0]
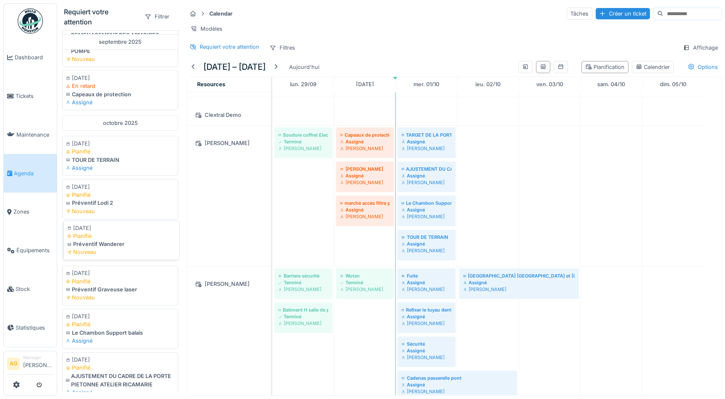
click at [116, 241] on div "Préventif Wanderer" at bounding box center [121, 244] width 108 height 8
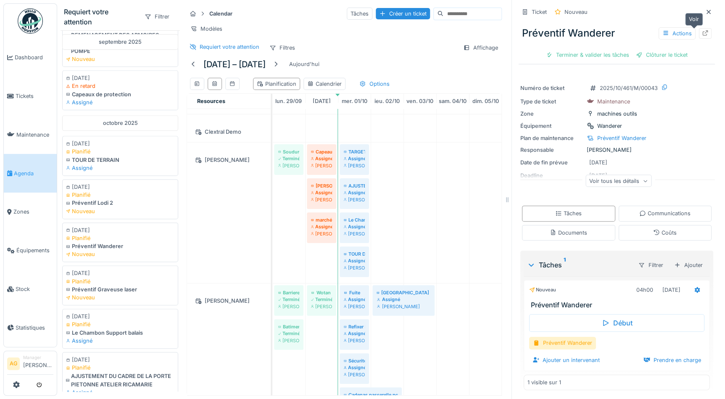
click at [701, 34] on icon at bounding box center [704, 32] width 7 height 5
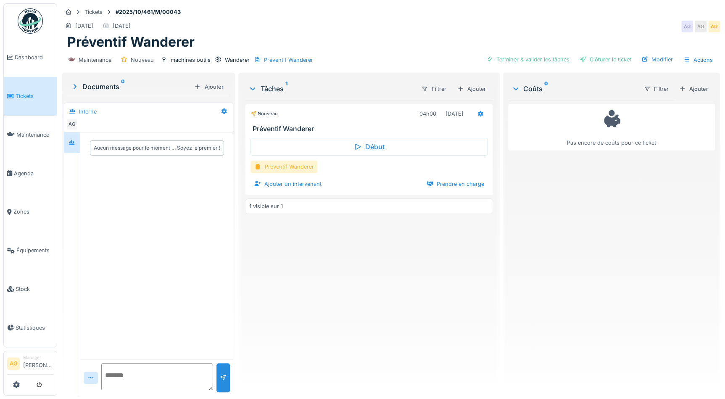
click at [291, 167] on div "Préventif Wanderer" at bounding box center [283, 166] width 67 height 12
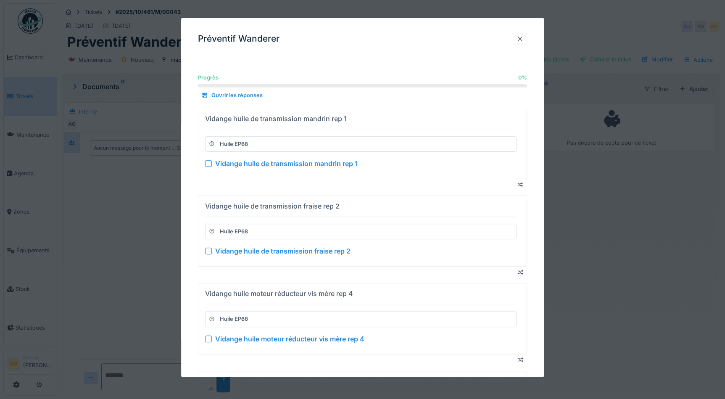
click at [522, 39] on div at bounding box center [519, 39] width 7 height 8
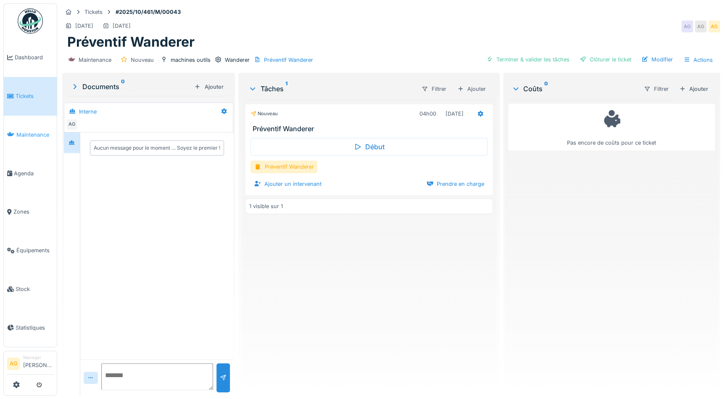
click at [23, 134] on span "Maintenance" at bounding box center [34, 135] width 37 height 8
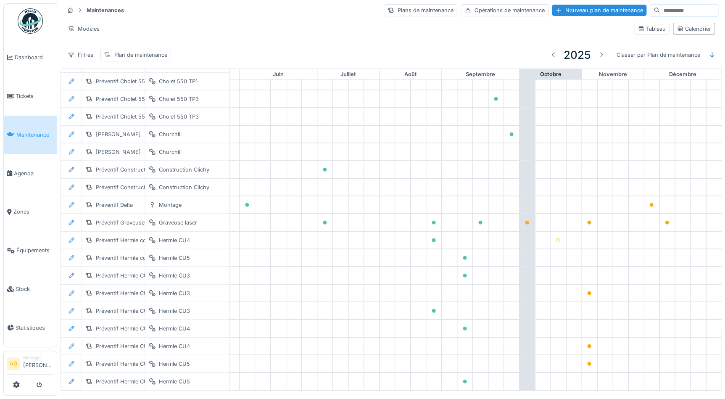
scroll to position [996, 349]
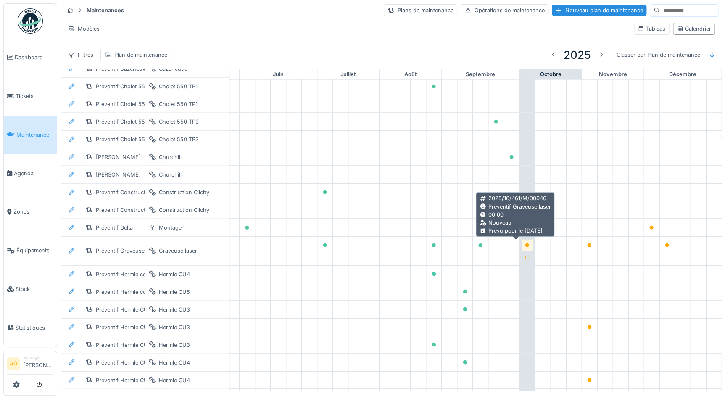
click at [525, 243] on icon at bounding box center [527, 245] width 4 height 4
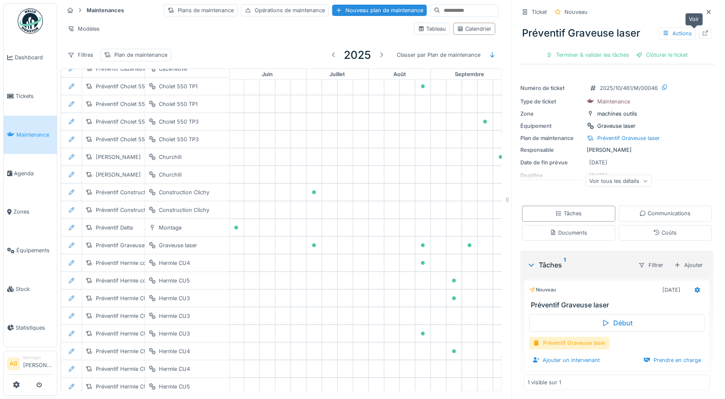
click at [701, 34] on icon at bounding box center [704, 32] width 7 height 5
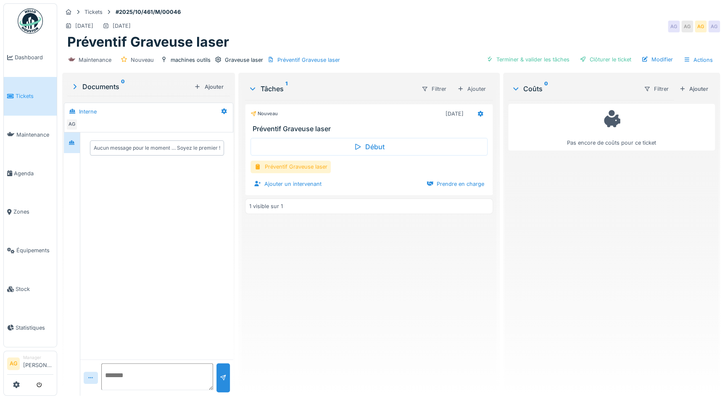
click at [267, 168] on div "Préventif Graveuse laser" at bounding box center [290, 166] width 80 height 12
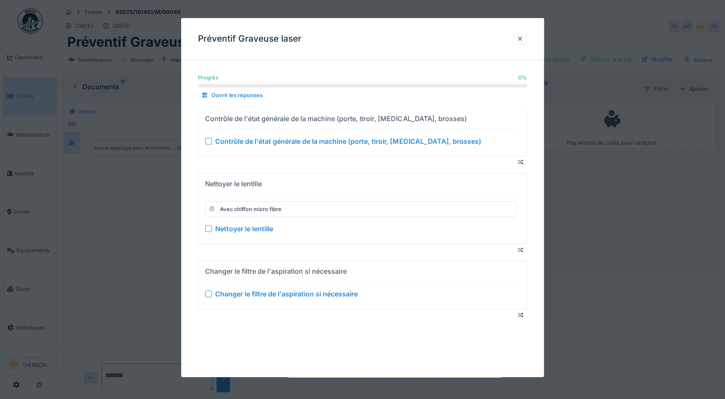
click at [207, 141] on div at bounding box center [208, 140] width 7 height 7
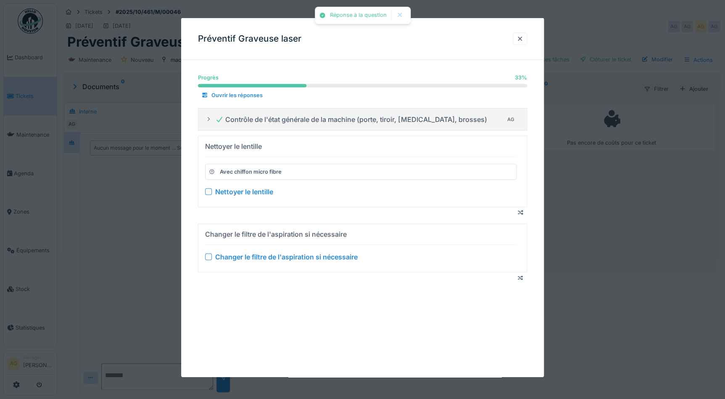
click at [207, 189] on div at bounding box center [208, 191] width 7 height 7
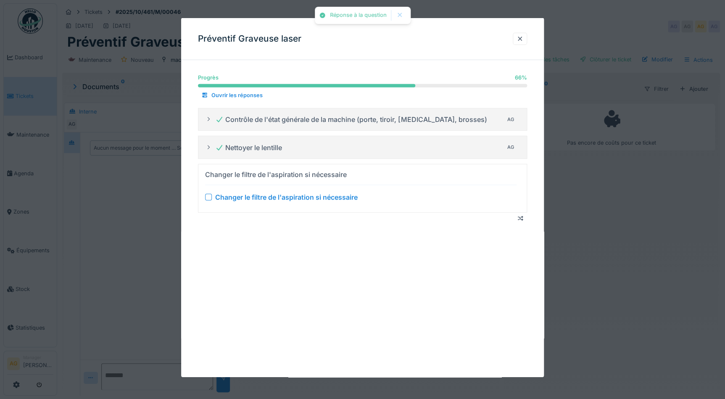
click at [208, 196] on div at bounding box center [208, 197] width 7 height 7
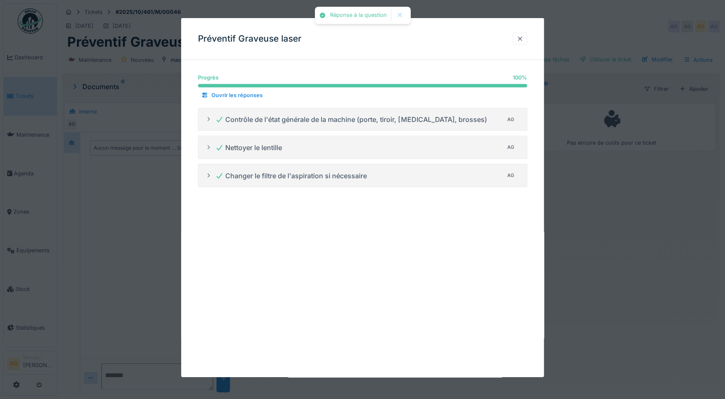
click at [523, 41] on div at bounding box center [519, 39] width 7 height 8
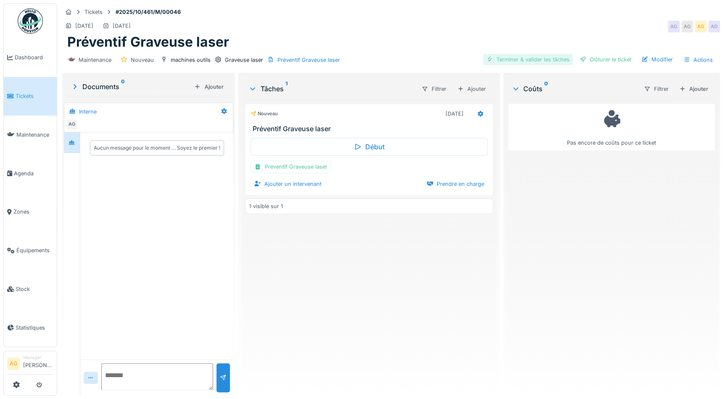
click at [551, 57] on div "Terminer & valider les tâches" at bounding box center [528, 59] width 90 height 11
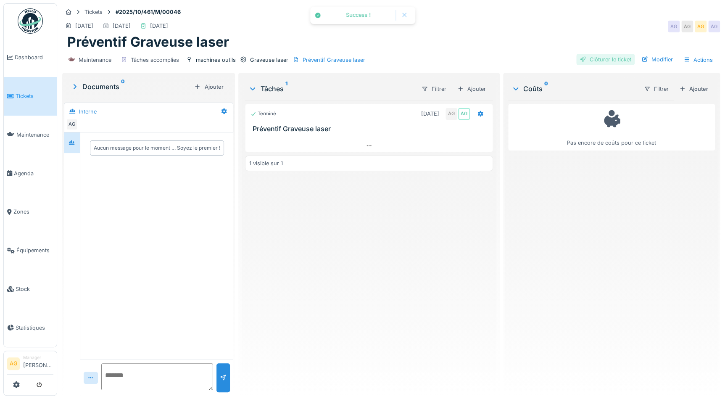
click at [591, 57] on div "Clôturer le ticket" at bounding box center [605, 59] width 58 height 11
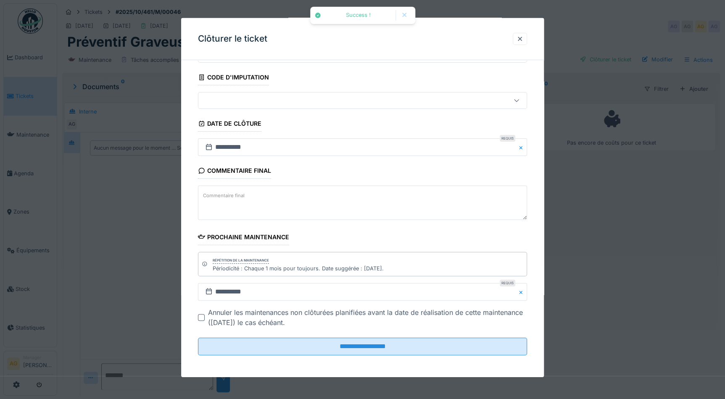
scroll to position [44, 0]
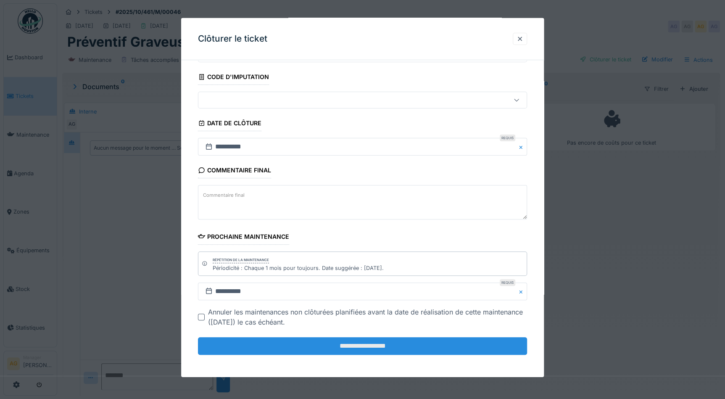
click at [340, 344] on input "**********" at bounding box center [362, 346] width 329 height 18
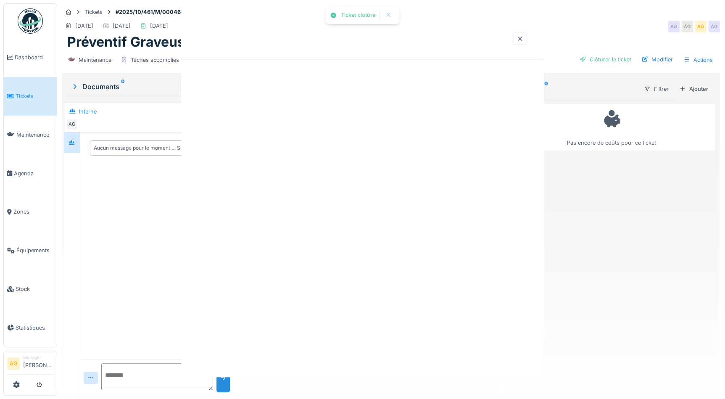
scroll to position [0, 0]
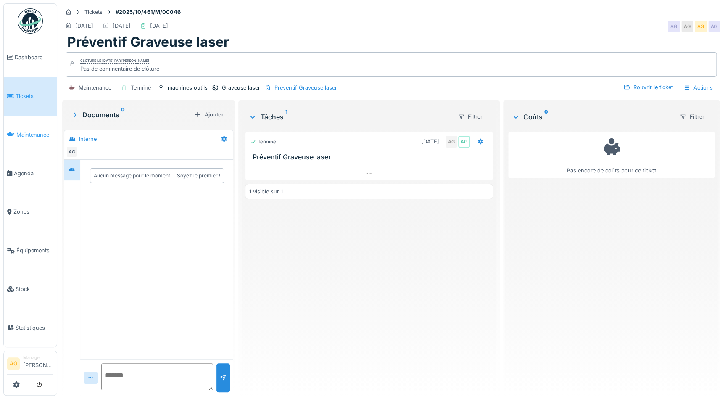
click at [22, 131] on span "Maintenance" at bounding box center [34, 135] width 37 height 8
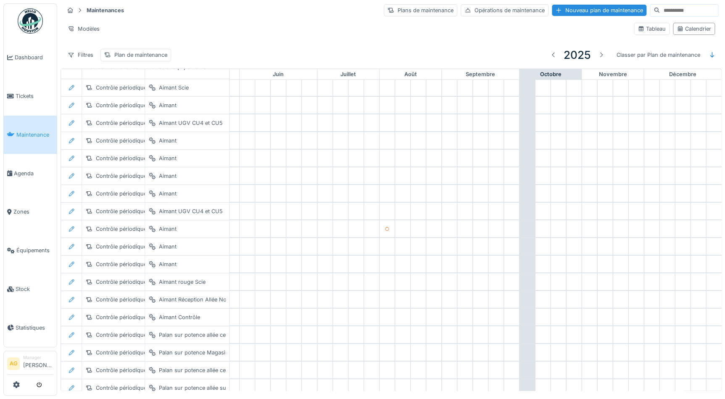
scroll to position [38, 349]
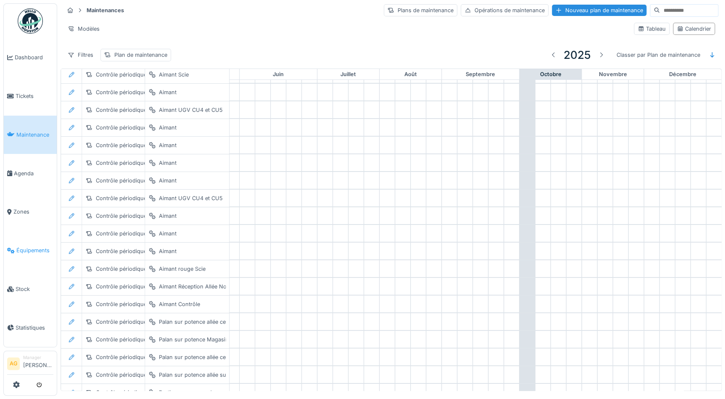
click at [31, 246] on span "Équipements" at bounding box center [34, 250] width 37 height 8
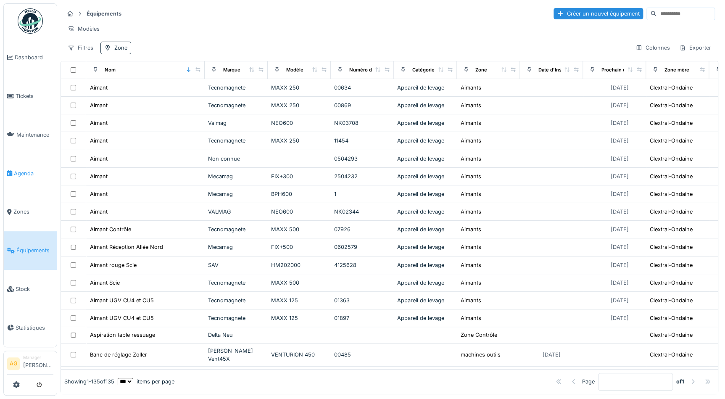
click at [25, 163] on link "Agenda" at bounding box center [30, 173] width 53 height 39
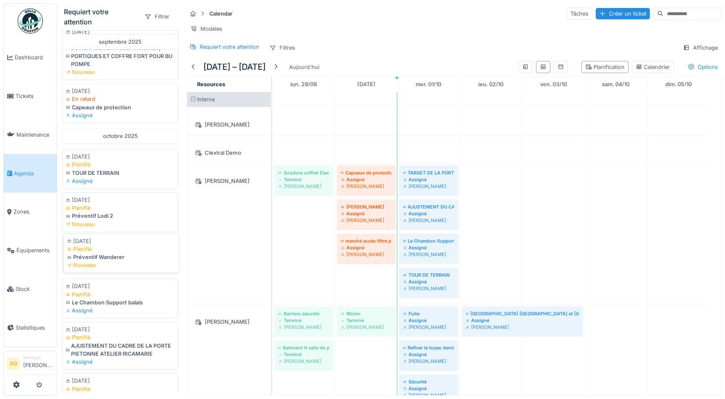
scroll to position [458, 0]
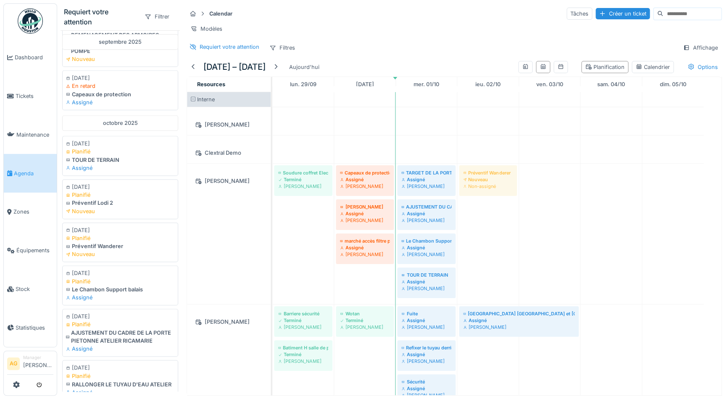
drag, startPoint x: 100, startPoint y: 247, endPoint x: 492, endPoint y: 226, distance: 392.4
click at [492, 226] on div "Requiert votre attention Filtrer août 2025 [DATE] En retard Préventif Kitamura …" at bounding box center [390, 199] width 667 height 399
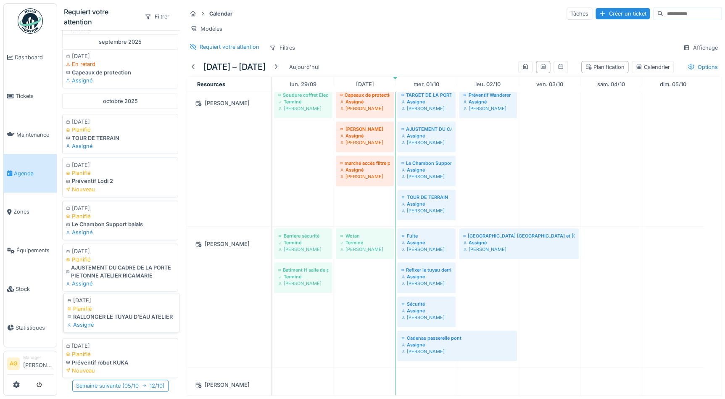
scroll to position [5, 0]
drag, startPoint x: 105, startPoint y: 344, endPoint x: 486, endPoint y: 272, distance: 387.7
click at [486, 272] on div "Requiert votre attention Filtrer août 2025 [DATE] En retard Préventif Kitamura …" at bounding box center [390, 199] width 667 height 399
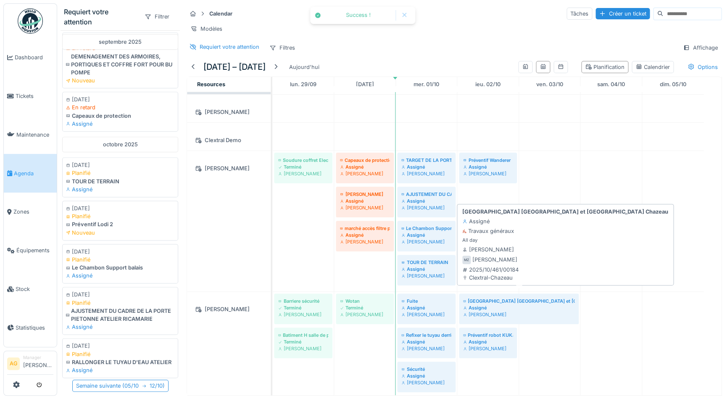
scroll to position [0, 0]
